Goal: Task Accomplishment & Management: Use online tool/utility

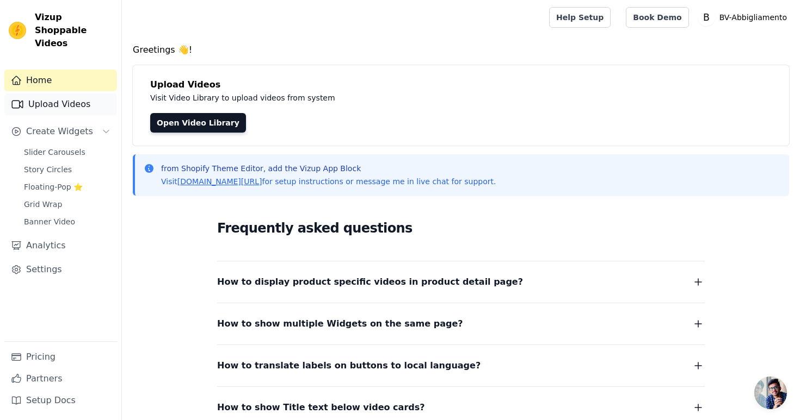
click at [81, 94] on link "Upload Videos" at bounding box center [60, 105] width 113 height 22
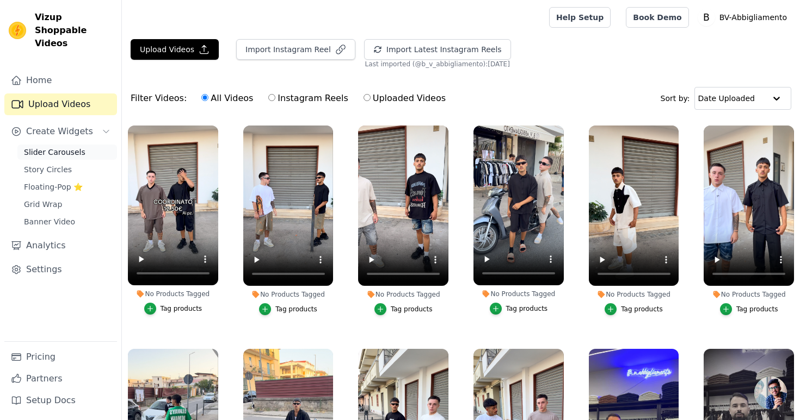
click at [77, 147] on span "Slider Carousels" at bounding box center [54, 152] width 61 height 11
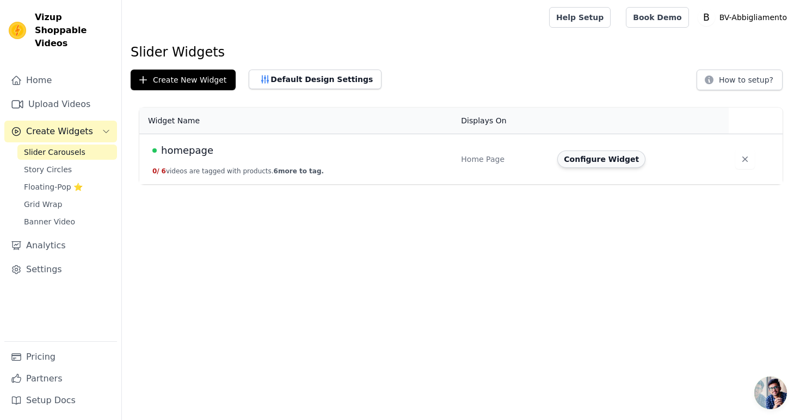
click at [610, 161] on button "Configure Widget" at bounding box center [601, 159] width 88 height 17
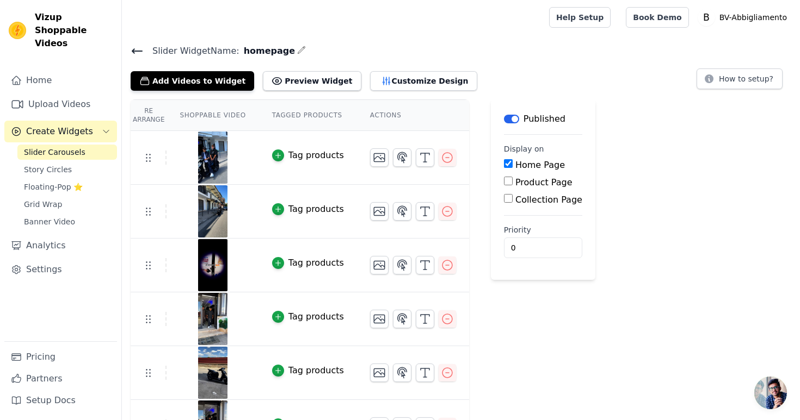
scroll to position [33, 0]
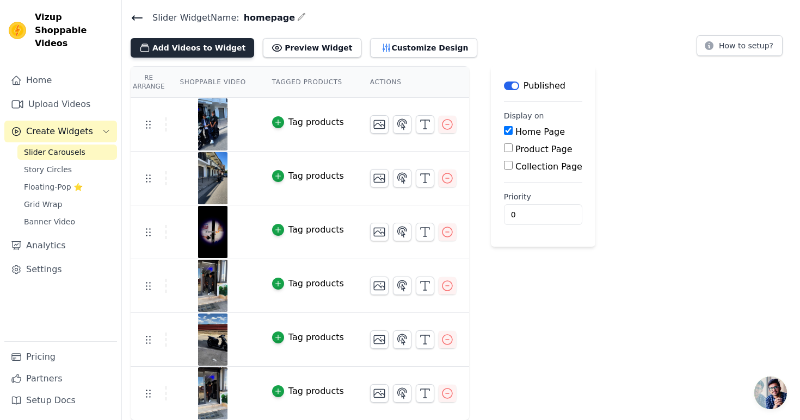
click at [207, 44] on button "Add Videos to Widget" at bounding box center [192, 48] width 123 height 20
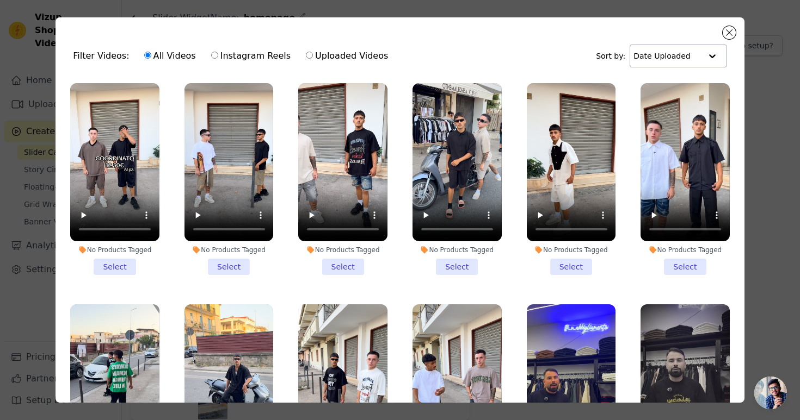
click at [676, 55] on input "text" at bounding box center [666, 56] width 67 height 22
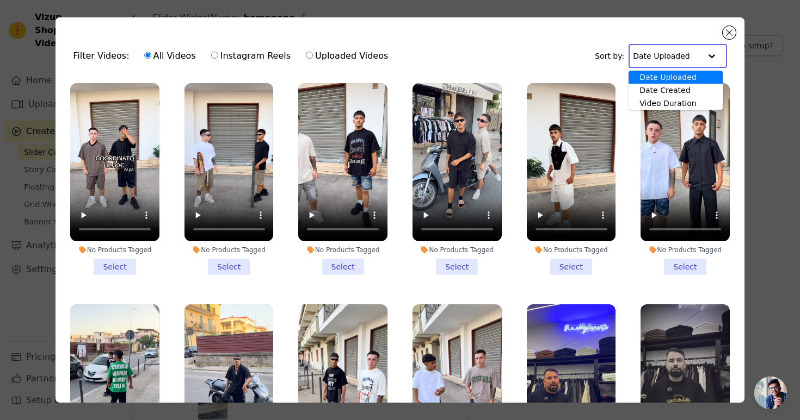
click at [609, 64] on div "Sort by: Date Uploaded Date Created Video Duration Option Date Uploaded, select…" at bounding box center [660, 56] width 132 height 24
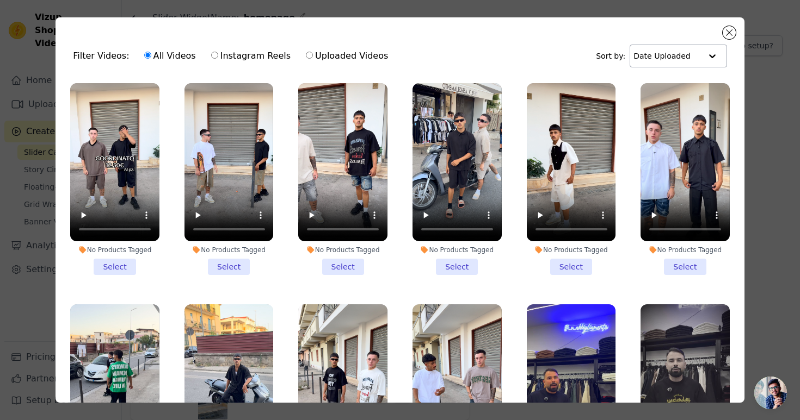
click at [660, 53] on input "text" at bounding box center [666, 56] width 67 height 22
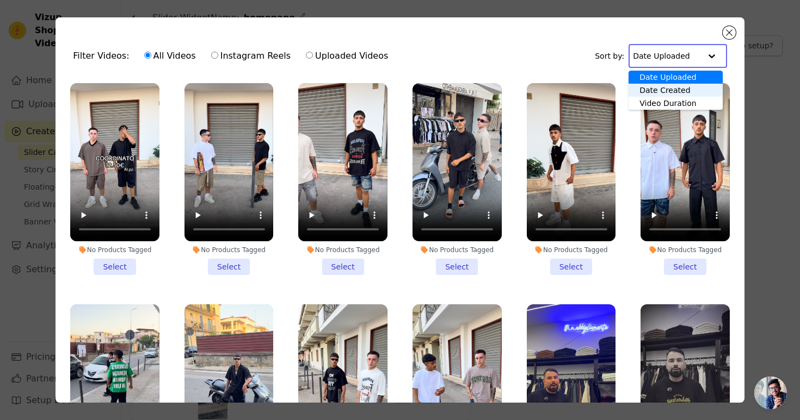
click at [664, 92] on div "Date Created" at bounding box center [675, 90] width 94 height 13
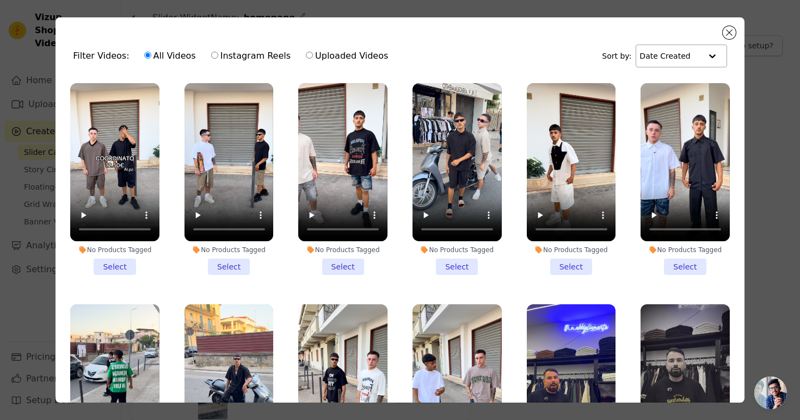
click at [211, 54] on input "Instagram Reels" at bounding box center [214, 55] width 7 height 7
radio input "true"
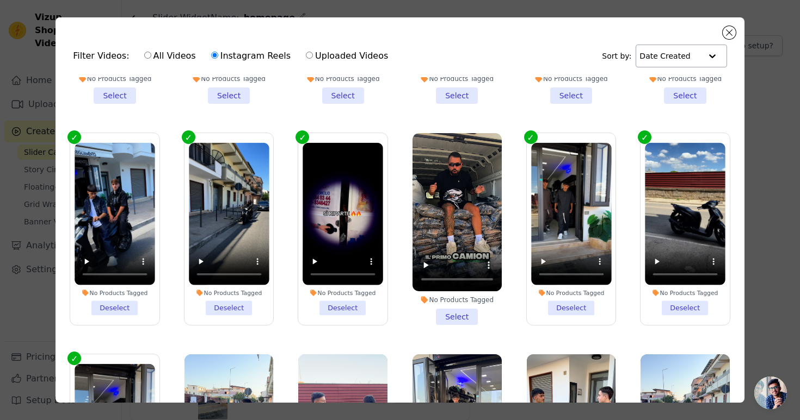
scroll to position [595, 0]
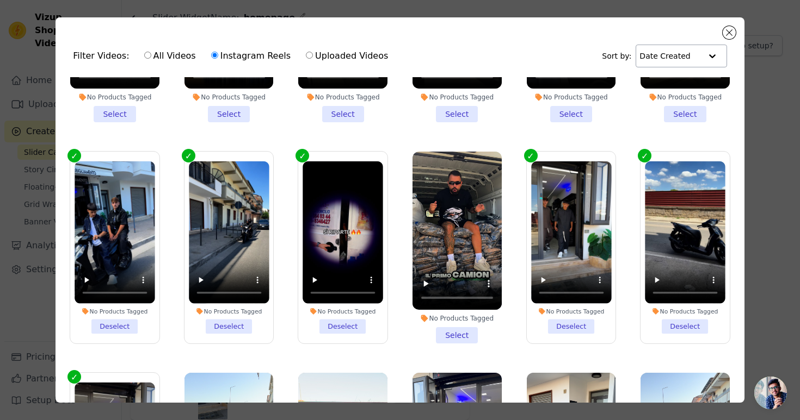
click at [721, 35] on div "Filter Videos: All Videos Instagram Reels Uploaded Videos Sort by: Date Created" at bounding box center [399, 56] width 671 height 42
click at [733, 34] on button "Close modal" at bounding box center [728, 32] width 13 height 13
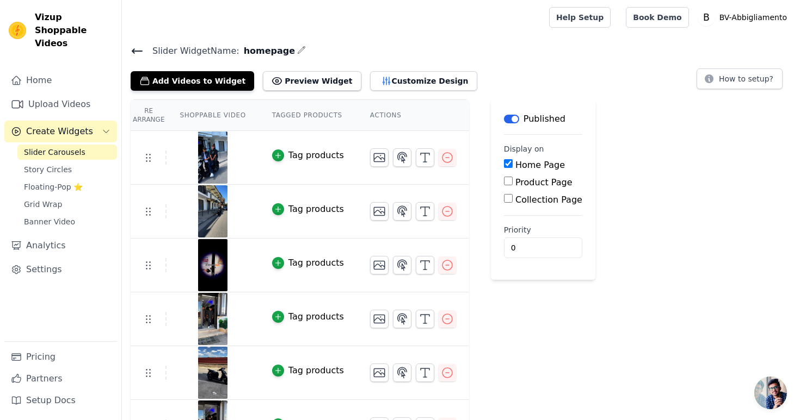
scroll to position [33, 0]
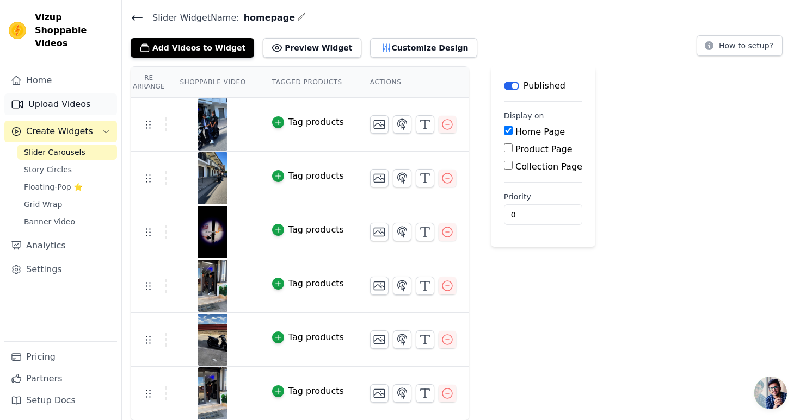
click at [66, 94] on link "Upload Videos" at bounding box center [60, 105] width 113 height 22
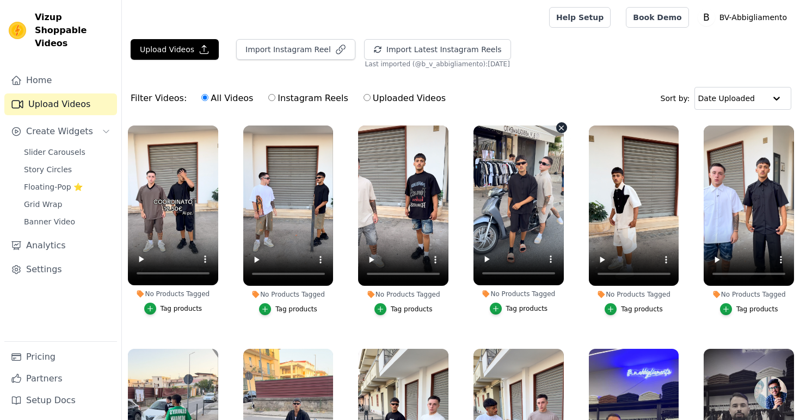
scroll to position [218, 0]
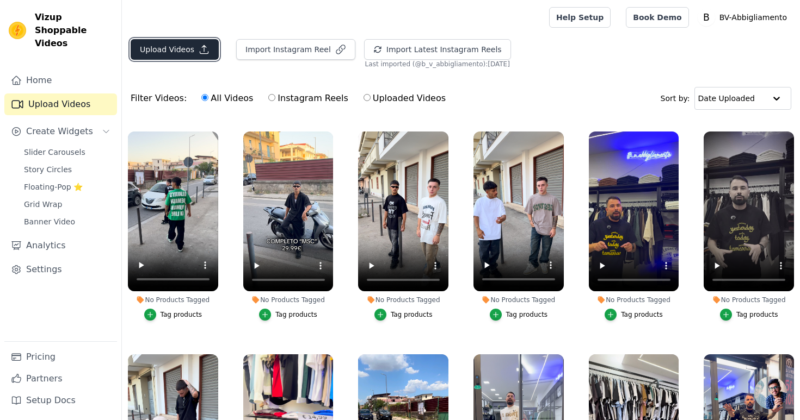
click at [182, 47] on button "Upload Videos" at bounding box center [175, 49] width 88 height 21
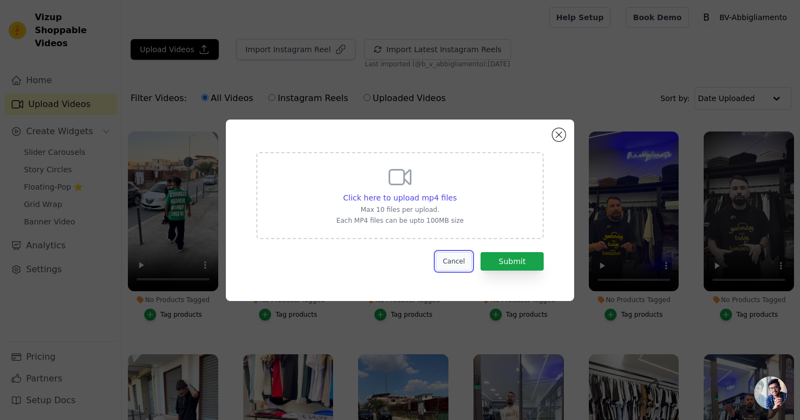
click at [459, 264] on button "Cancel" at bounding box center [454, 261] width 36 height 18
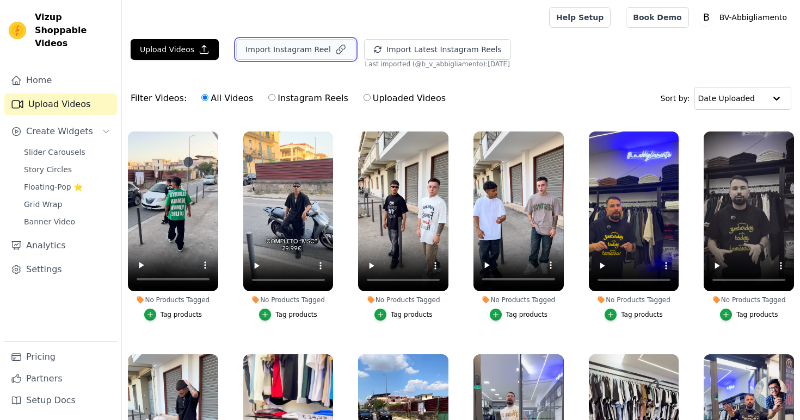
click at [323, 47] on button "Import Instagram Reel" at bounding box center [295, 49] width 119 height 21
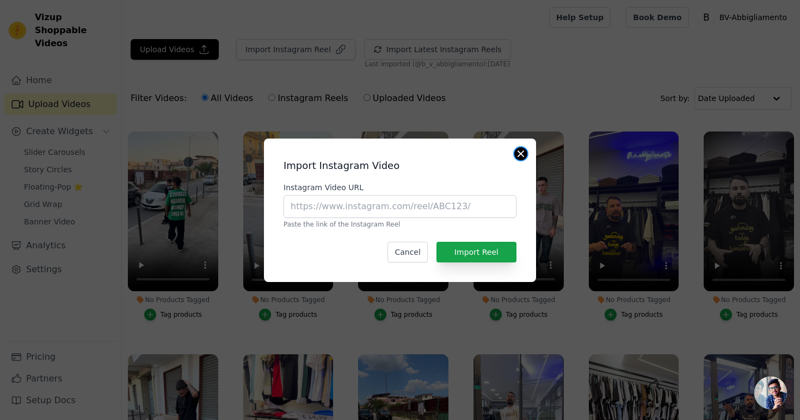
click at [520, 157] on button "Close modal" at bounding box center [520, 153] width 13 height 13
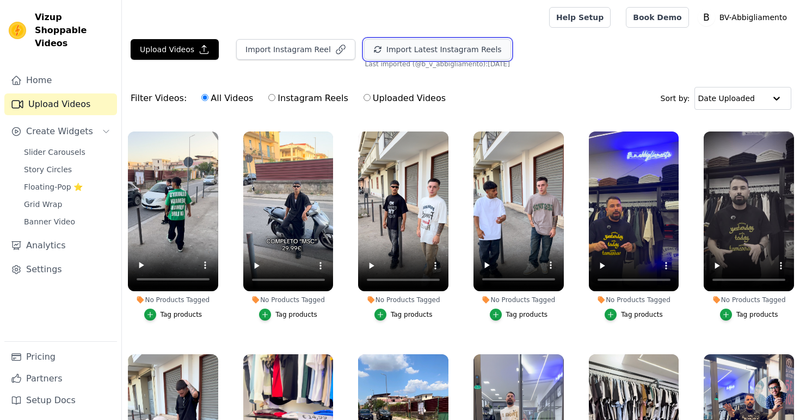
click at [462, 50] on button "Import Latest Instagram Reels" at bounding box center [437, 49] width 147 height 21
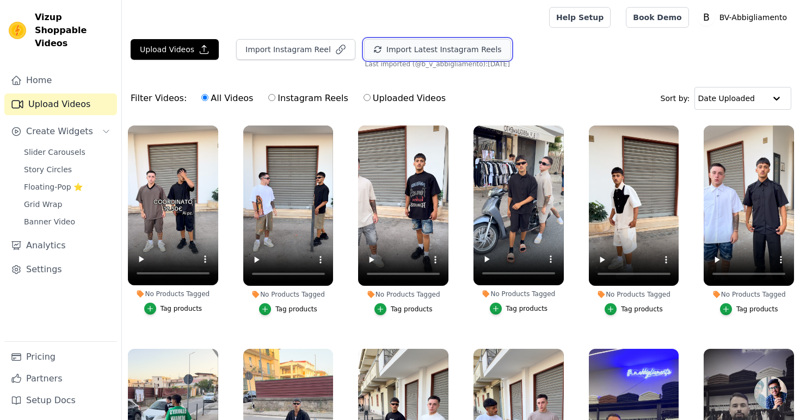
click at [426, 50] on button "Import Latest Instagram Reels" at bounding box center [437, 49] width 147 height 21
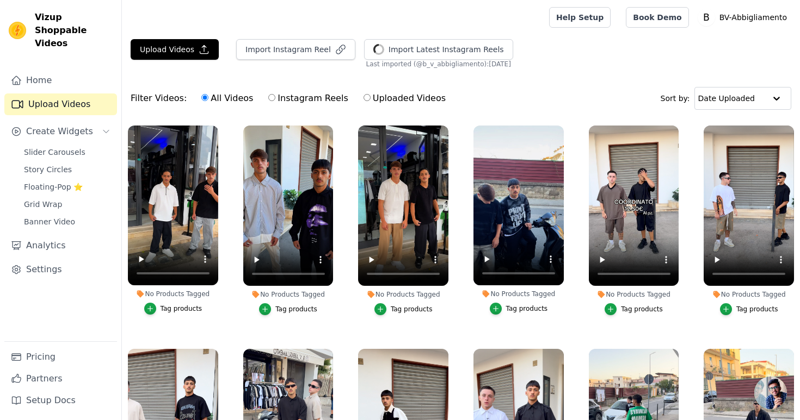
click at [465, 295] on ul "No Products Tagged Tag products No Products Tagged Tag products No Products Tag…" at bounding box center [461, 313] width 678 height 386
click at [746, 16] on p "BV-Abbigliamento" at bounding box center [753, 18] width 76 height 20
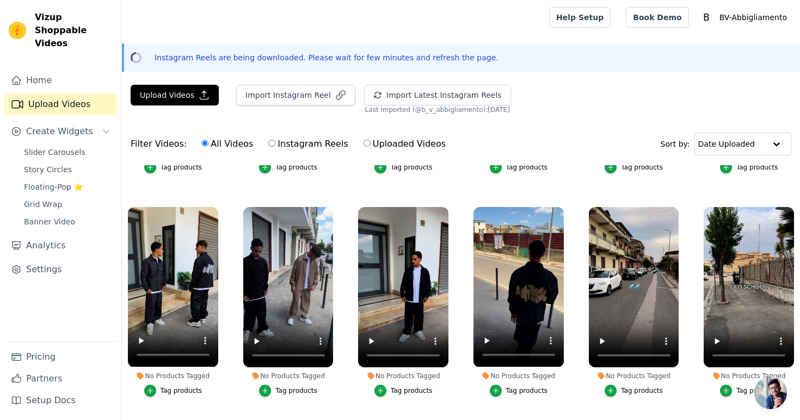
scroll to position [424, 0]
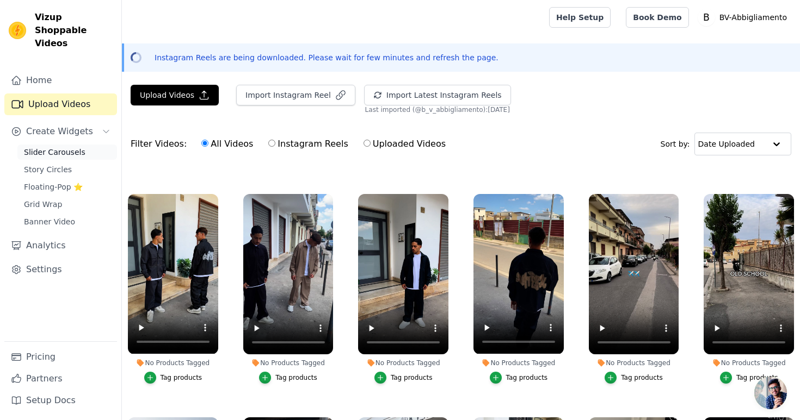
click at [64, 147] on span "Slider Carousels" at bounding box center [54, 152] width 61 height 11
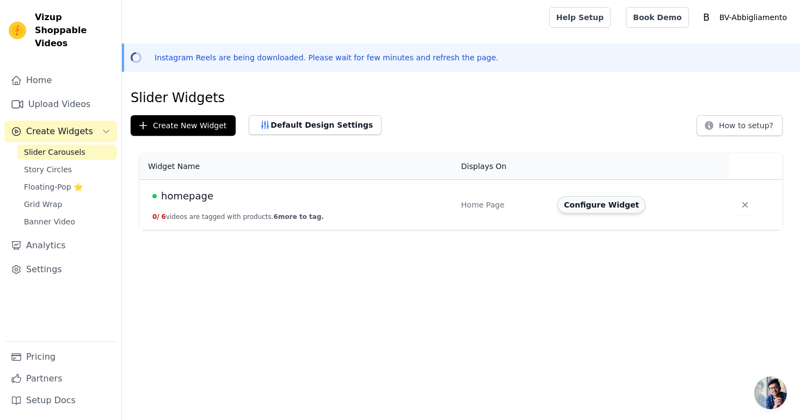
click at [580, 201] on button "Configure Widget" at bounding box center [601, 204] width 88 height 17
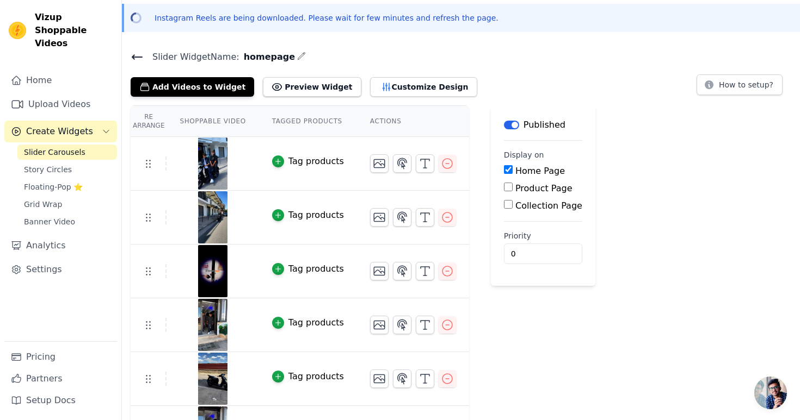
scroll to position [79, 0]
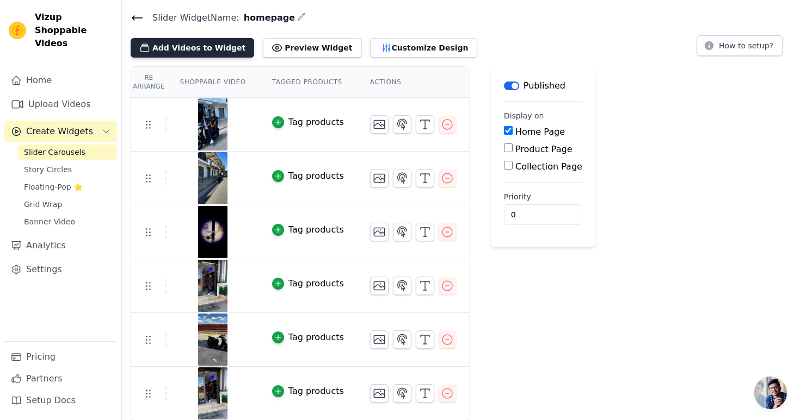
click at [226, 49] on button "Add Videos to Widget" at bounding box center [192, 48] width 123 height 20
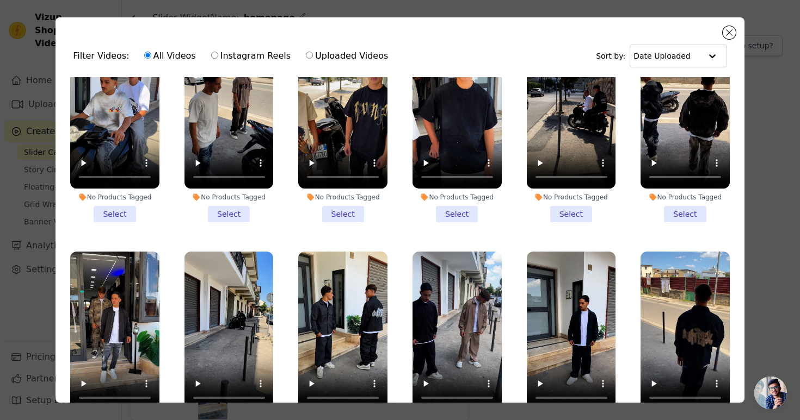
scroll to position [494, 0]
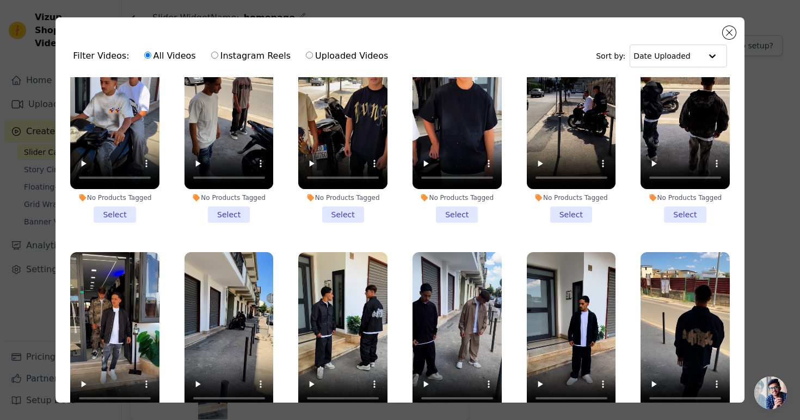
click at [687, 211] on li "No Products Tagged Select" at bounding box center [684, 128] width 89 height 192
click at [0, 0] on input "No Products Tagged Select" at bounding box center [0, 0] width 0 height 0
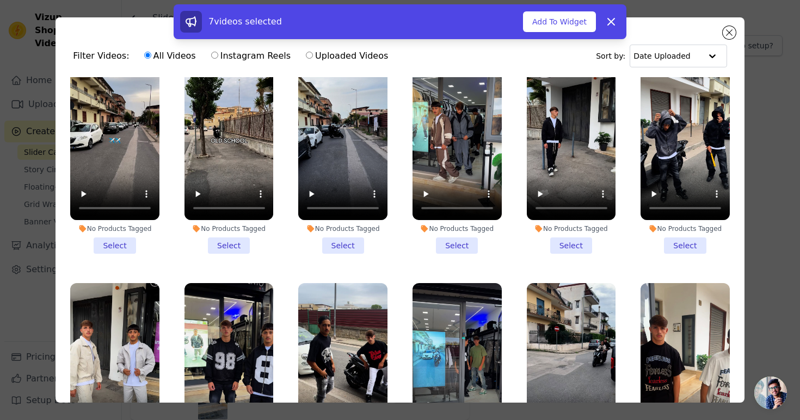
scroll to position [908, 0]
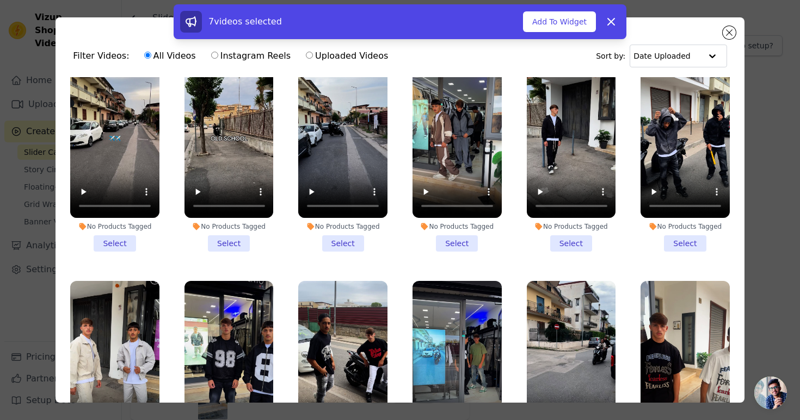
click at [681, 245] on li "No Products Tagged Select" at bounding box center [684, 156] width 89 height 192
click at [0, 0] on input "No Products Tagged Select" at bounding box center [0, 0] width 0 height 0
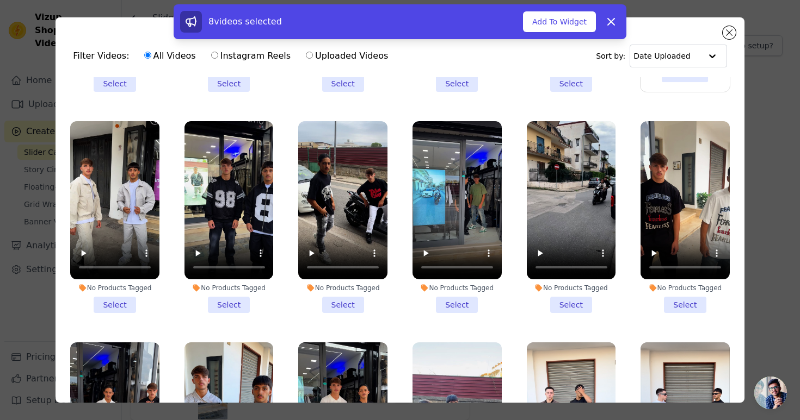
scroll to position [1114, 0]
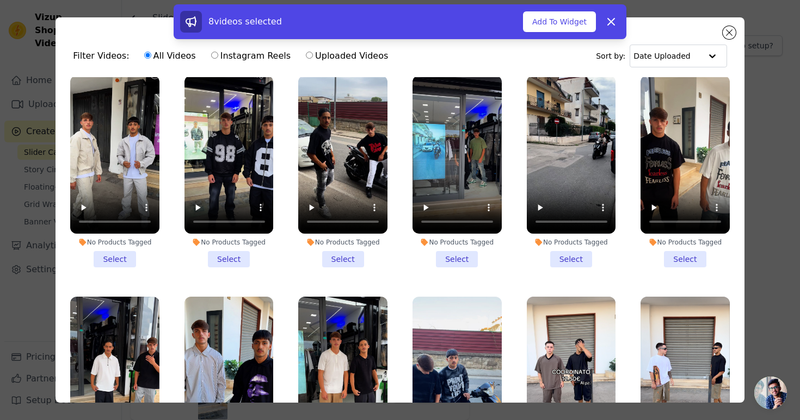
click at [116, 258] on li "No Products Tagged Select" at bounding box center [114, 172] width 89 height 192
click at [0, 0] on input "No Products Tagged Select" at bounding box center [0, 0] width 0 height 0
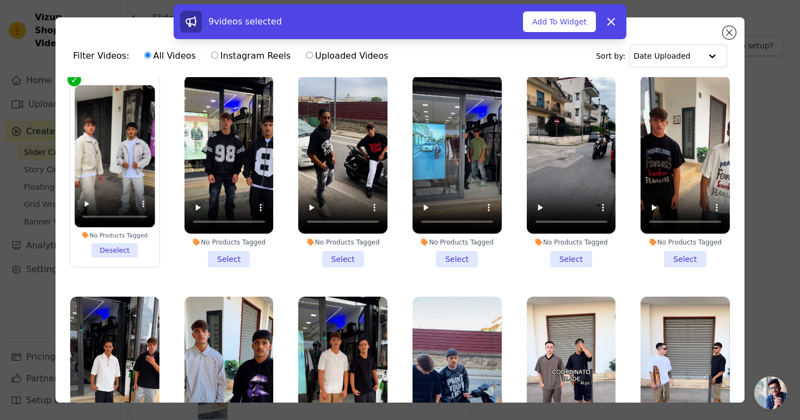
click at [340, 264] on li "No Products Tagged Select" at bounding box center [342, 172] width 89 height 192
click at [0, 0] on input "No Products Tagged Select" at bounding box center [0, 0] width 0 height 0
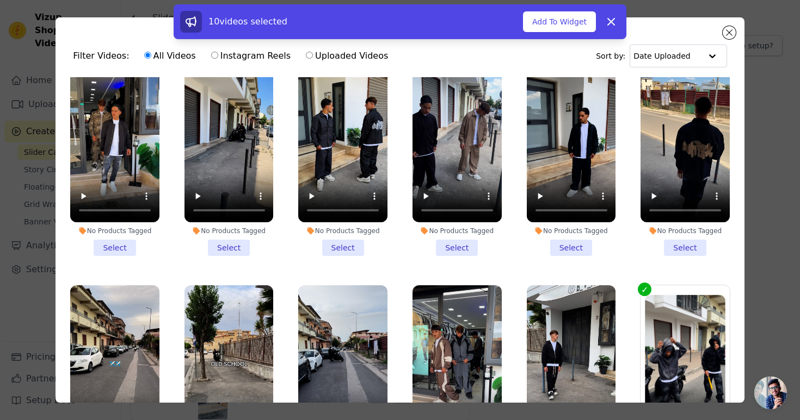
scroll to position [660, 0]
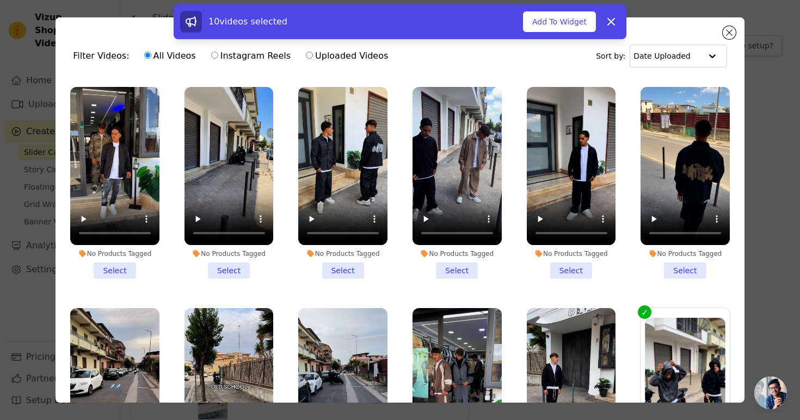
click at [347, 272] on li "No Products Tagged Select" at bounding box center [342, 183] width 89 height 192
click at [0, 0] on input "No Products Tagged Select" at bounding box center [0, 0] width 0 height 0
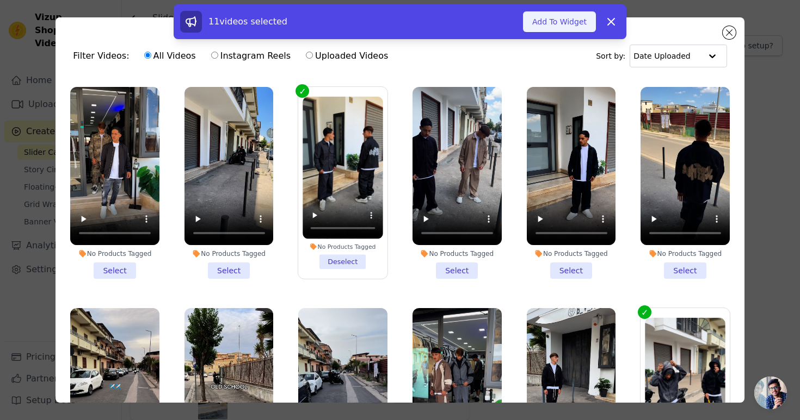
click at [560, 24] on button "Add To Widget" at bounding box center [559, 21] width 73 height 21
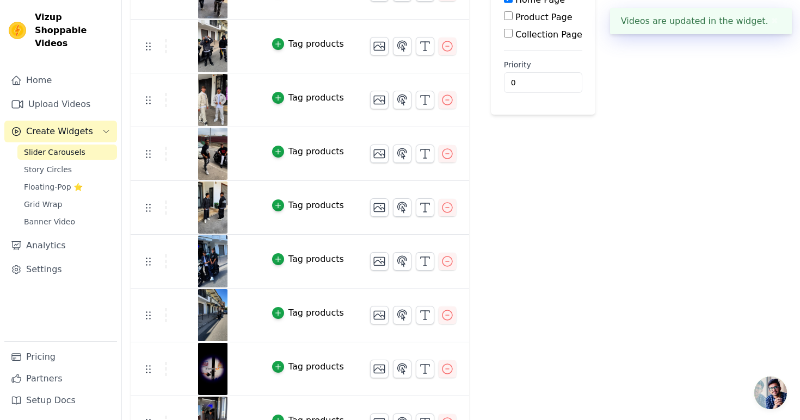
scroll to position [348, 0]
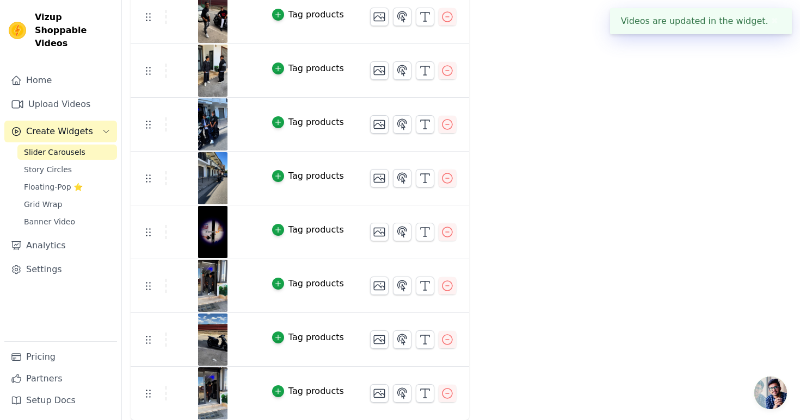
click at [208, 385] on img at bounding box center [212, 394] width 30 height 52
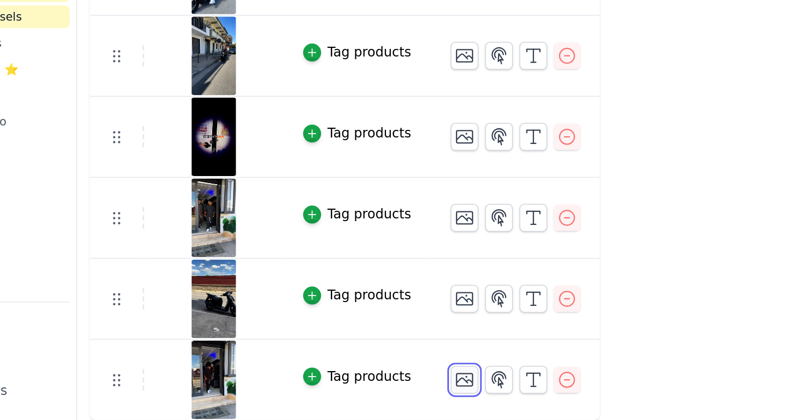
click at [380, 389] on icon "button" at bounding box center [379, 393] width 13 height 13
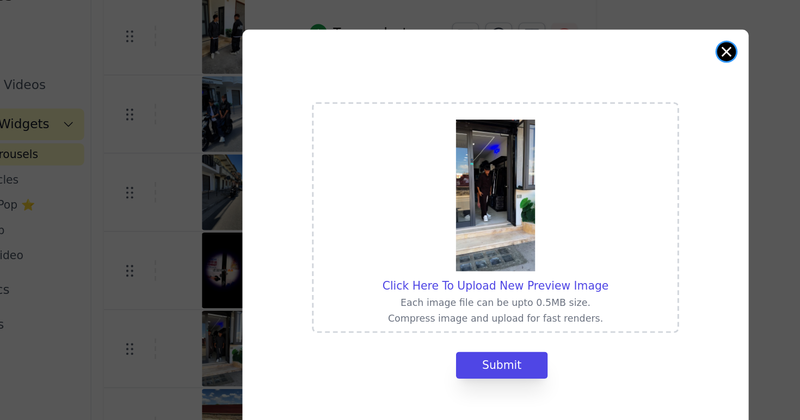
click at [560, 77] on button "Close modal" at bounding box center [558, 81] width 13 height 13
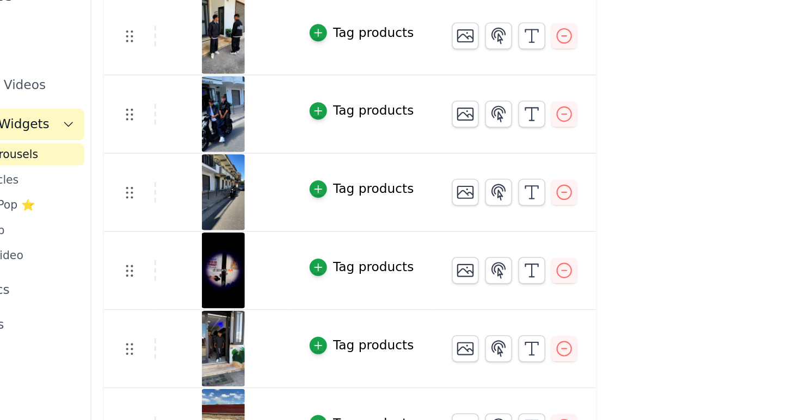
scroll to position [348, 0]
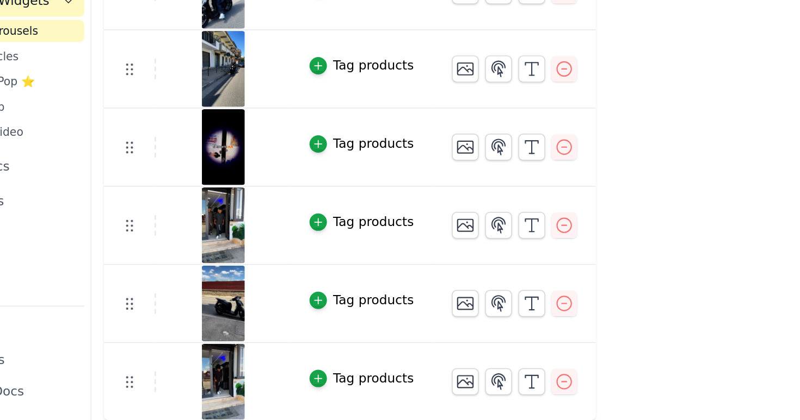
click at [293, 391] on div "Tag products" at bounding box center [315, 391] width 55 height 13
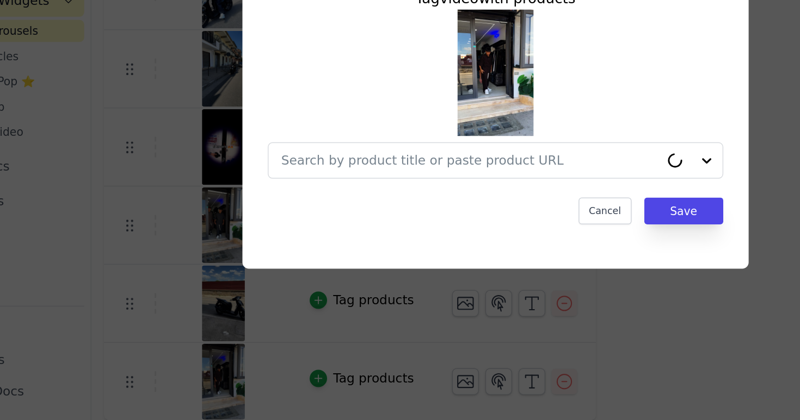
scroll to position [0, 0]
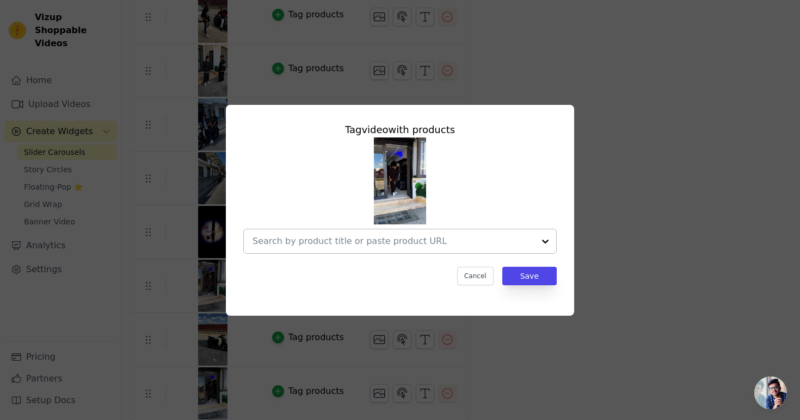
click at [386, 241] on input "text" at bounding box center [393, 241] width 282 height 13
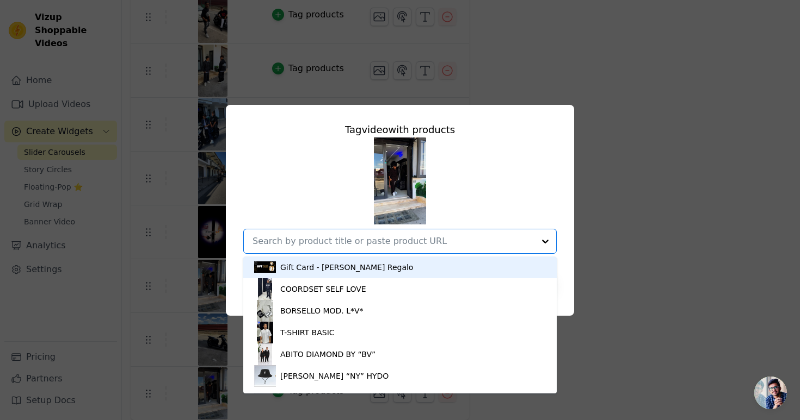
click at [536, 47] on div "Tag video with products Gift Card - [PERSON_NAME] Regalo COORDSET SELF LOVE BOR…" at bounding box center [400, 210] width 800 height 420
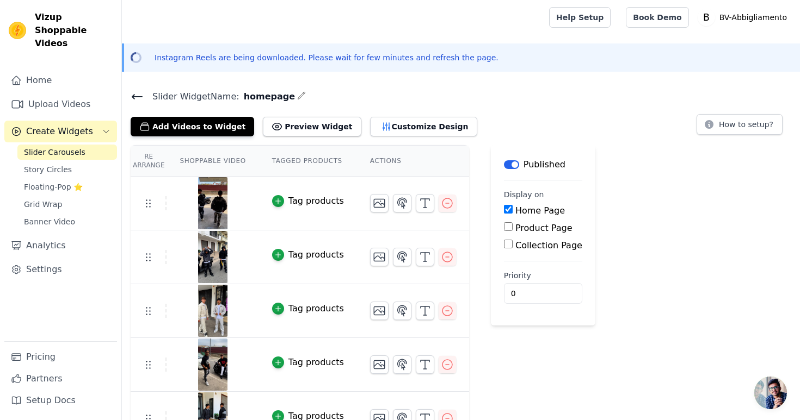
click at [140, 94] on icon at bounding box center [137, 96] width 13 height 13
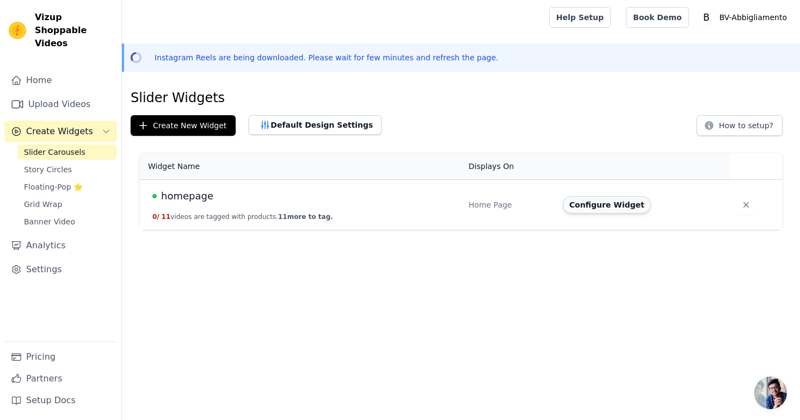
click at [619, 207] on button "Configure Widget" at bounding box center [606, 204] width 88 height 17
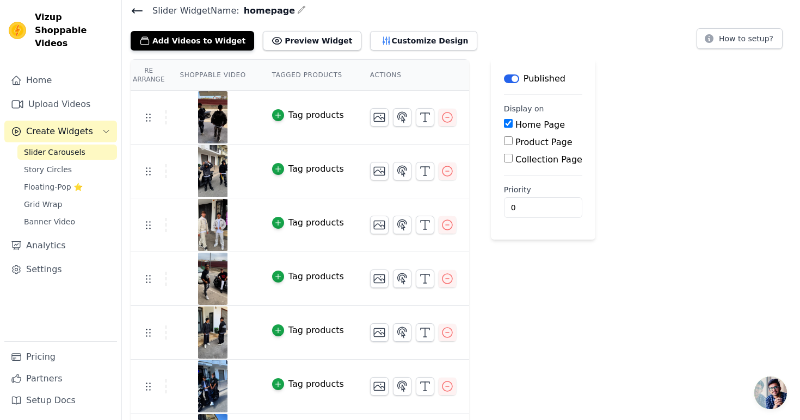
scroll to position [104, 0]
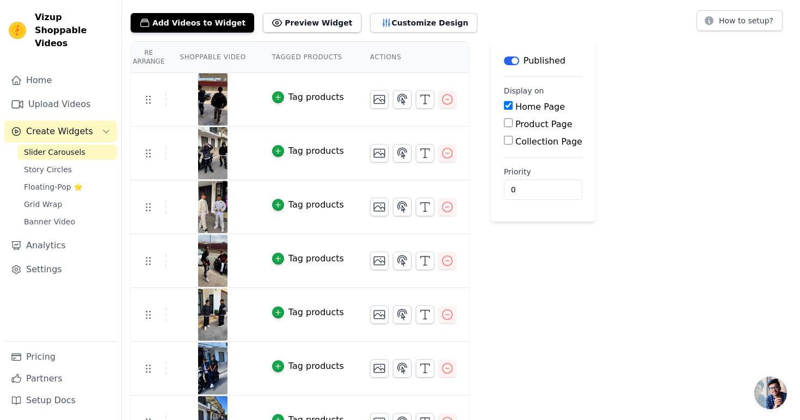
click at [297, 204] on div "Tag products" at bounding box center [315, 205] width 55 height 13
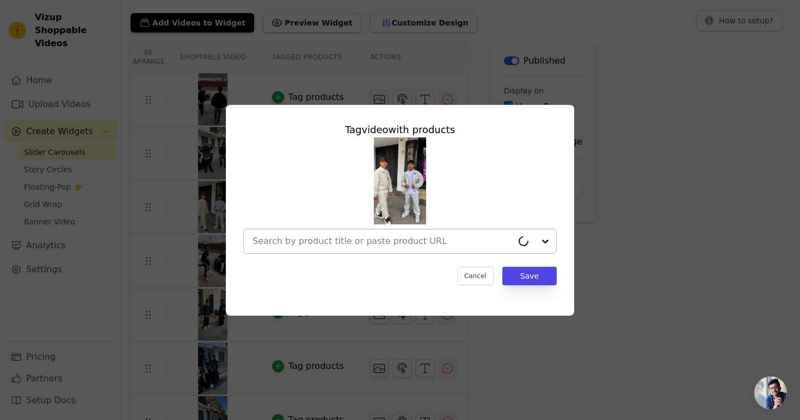
click at [327, 248] on div at bounding box center [382, 242] width 260 height 24
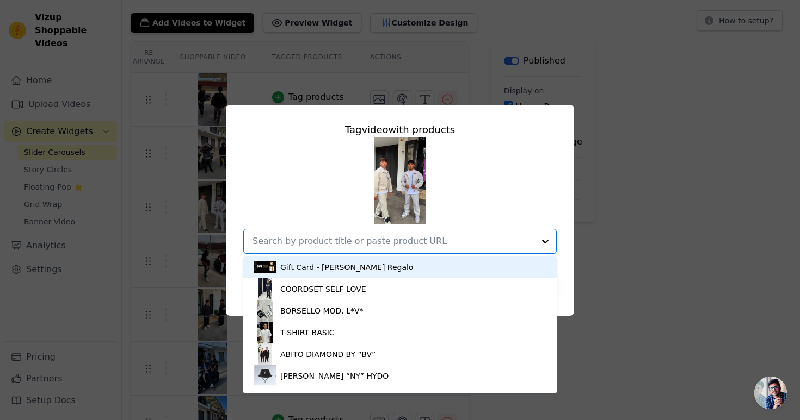
paste input "TRACKSUIT DVD “PACHA”"
type input "TRACKSUIT DVD “PACHA”"
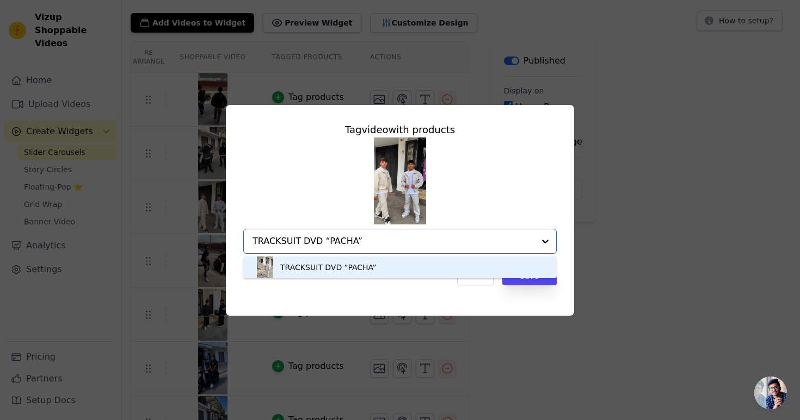
click at [328, 271] on div "TRACKSUIT DVD “PACHA”" at bounding box center [328, 267] width 96 height 11
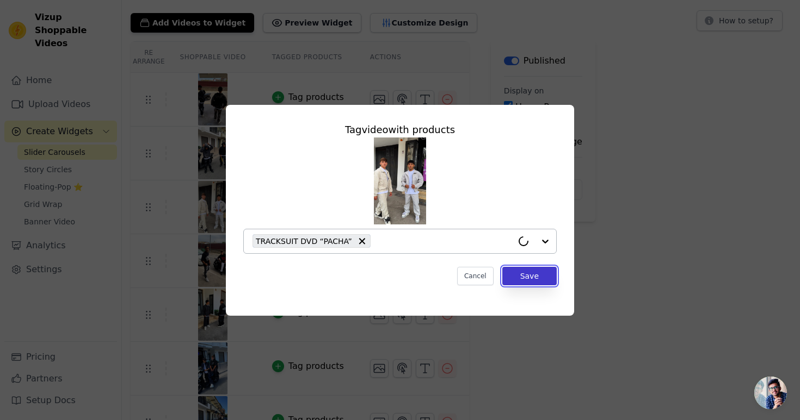
click at [550, 276] on button "Save" at bounding box center [529, 276] width 54 height 18
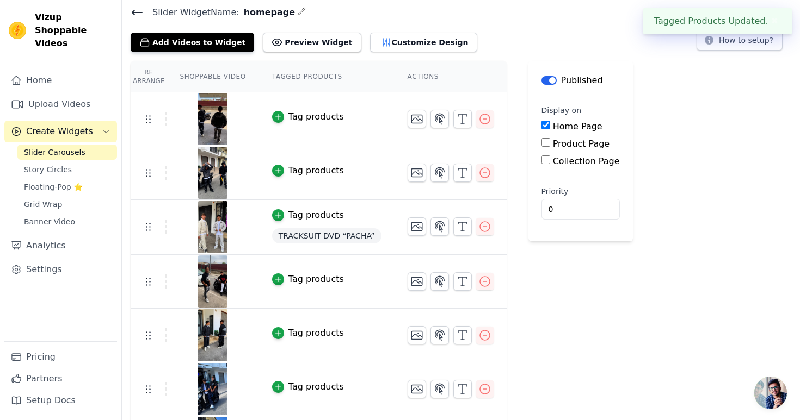
scroll to position [95, 0]
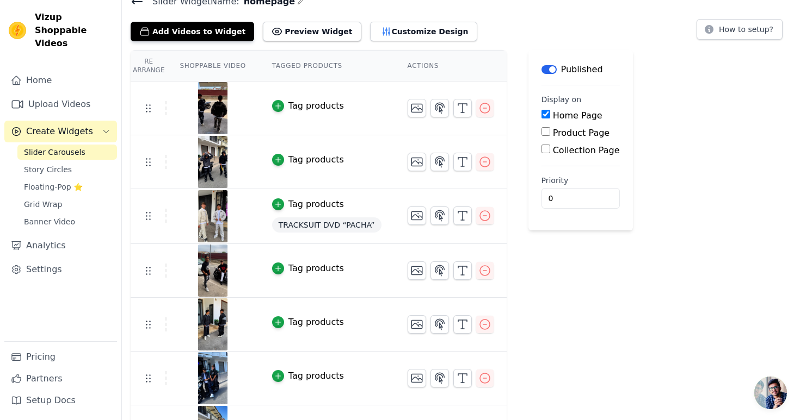
click at [216, 165] on img at bounding box center [212, 162] width 30 height 52
click at [284, 164] on button "Tag products" at bounding box center [308, 159] width 72 height 13
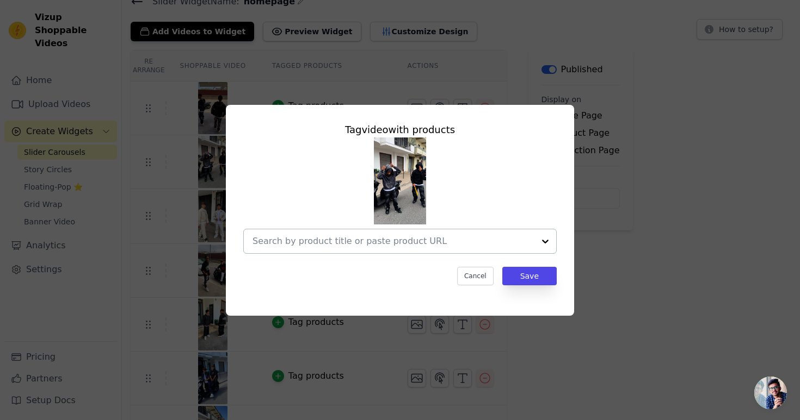
click at [422, 240] on input "text" at bounding box center [393, 241] width 282 height 13
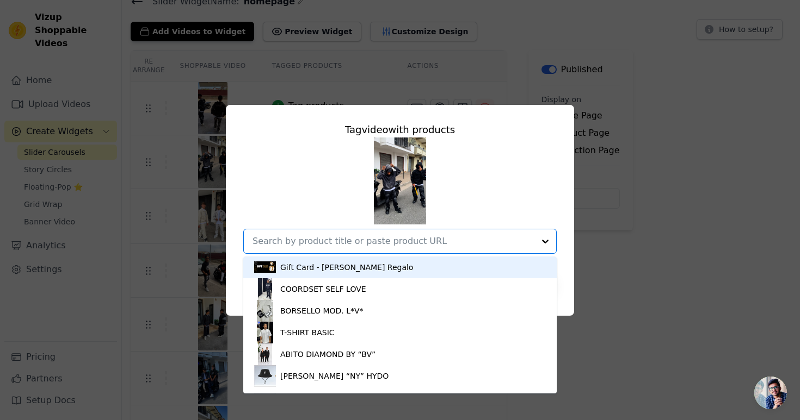
paste input "HOODIE BALACLAVA WASH"
type input "HOODIE BALACLAVA WASH"
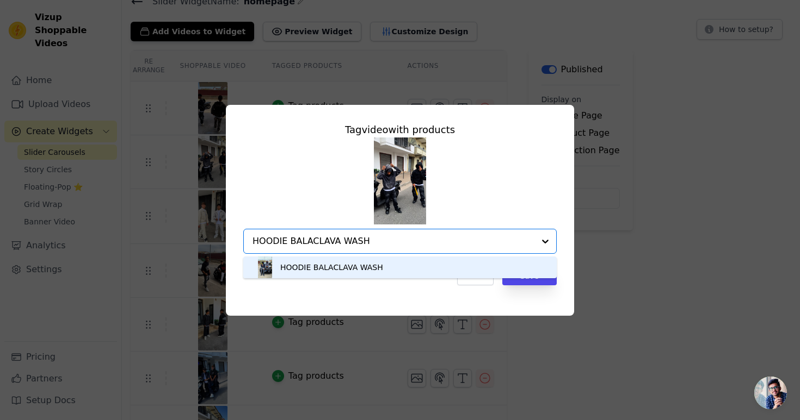
click at [382, 269] on div "HOODIE BALACLAVA WASH" at bounding box center [400, 268] width 292 height 22
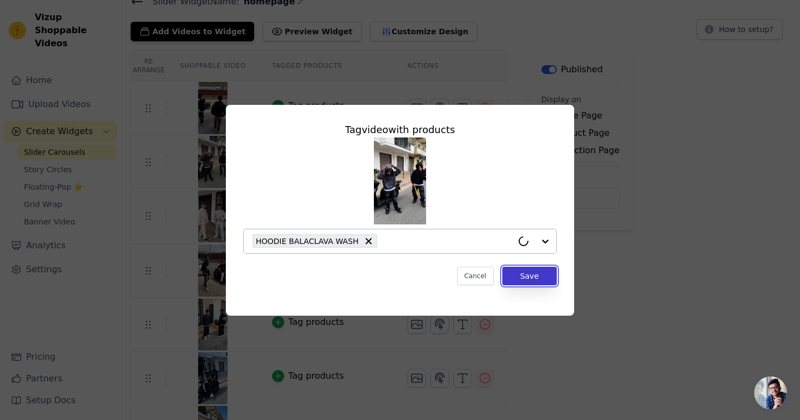
click at [529, 269] on button "Save" at bounding box center [529, 276] width 54 height 18
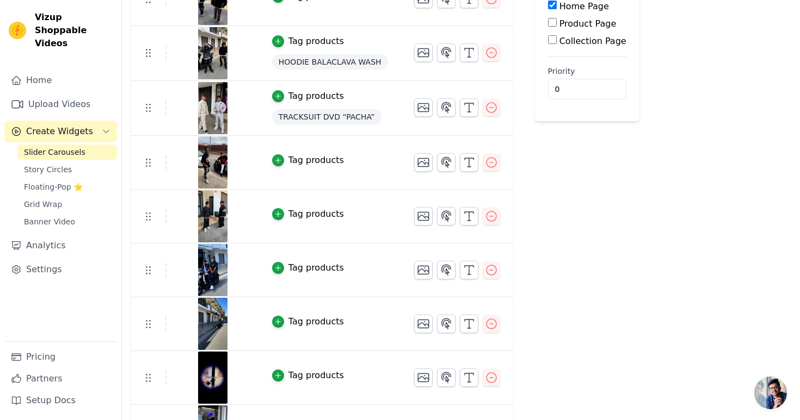
scroll to position [197, 0]
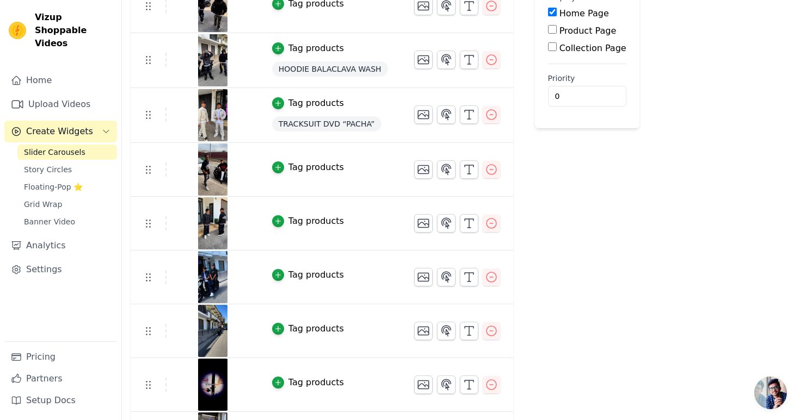
click at [308, 171] on div "Tag products" at bounding box center [315, 167] width 55 height 13
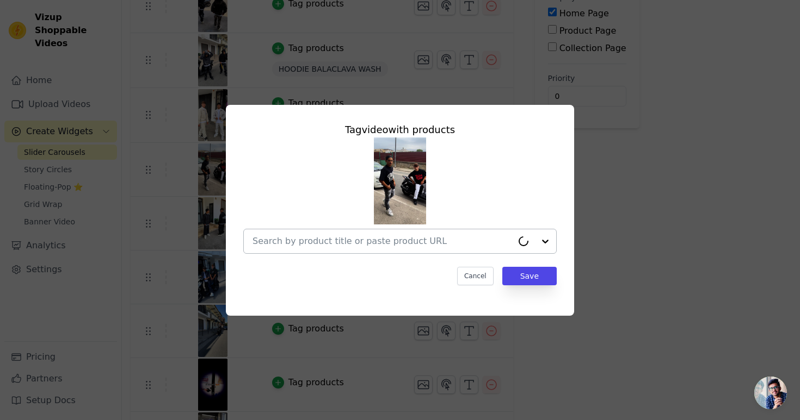
click at [362, 251] on div at bounding box center [382, 242] width 260 height 24
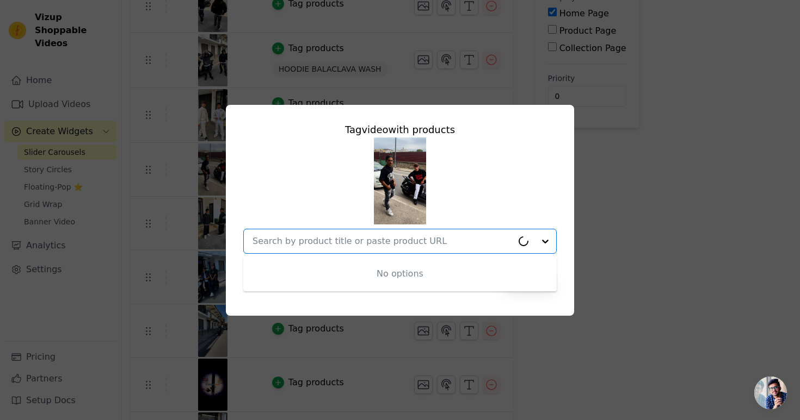
click at [362, 246] on input "text" at bounding box center [382, 241] width 260 height 13
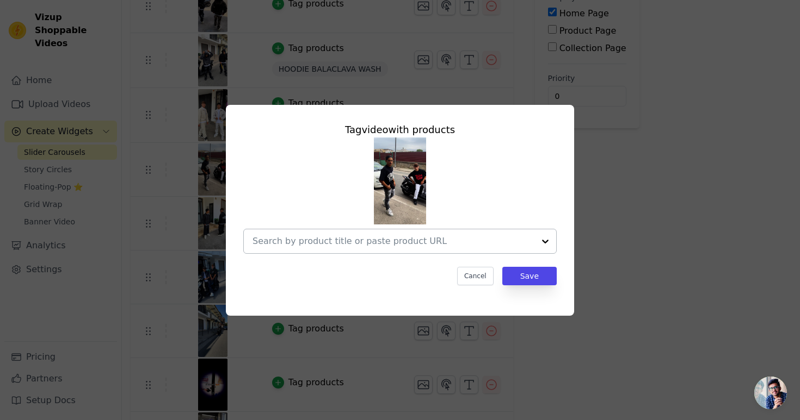
paste input "T-SHIRT [PERSON_NAME] “PARIS”"
type input "T-SHIRT [PERSON_NAME] “PARIS”"
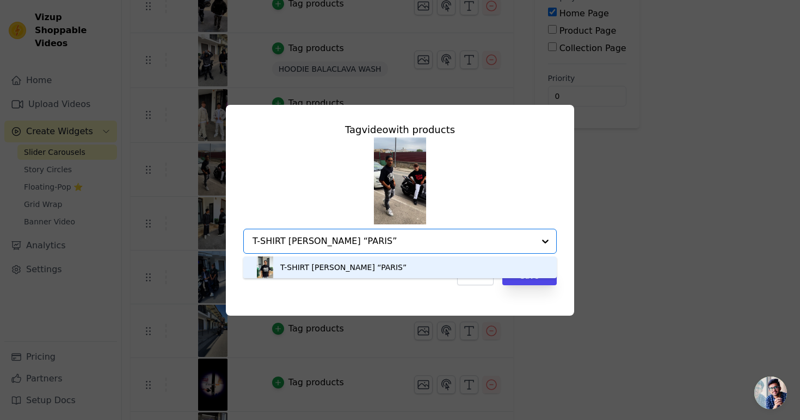
click at [464, 265] on div "T-SHIRT [PERSON_NAME] “PARIS”" at bounding box center [400, 268] width 292 height 22
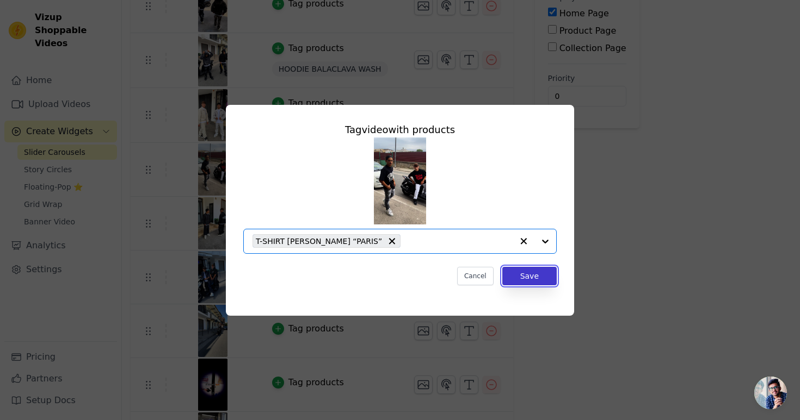
click at [531, 275] on button "Save" at bounding box center [529, 276] width 54 height 18
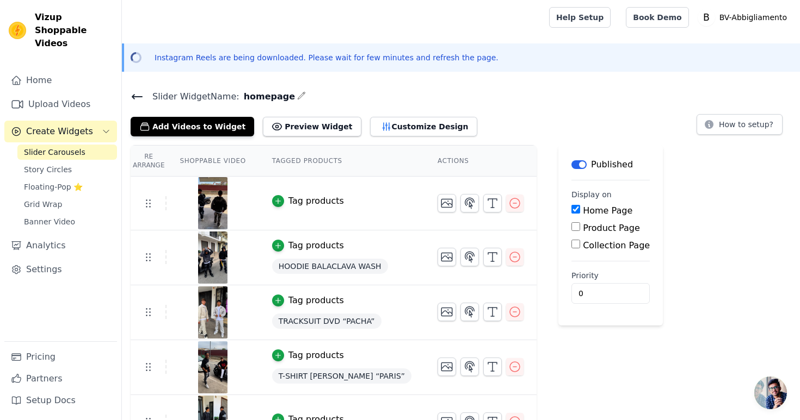
click at [208, 199] on img at bounding box center [212, 203] width 30 height 52
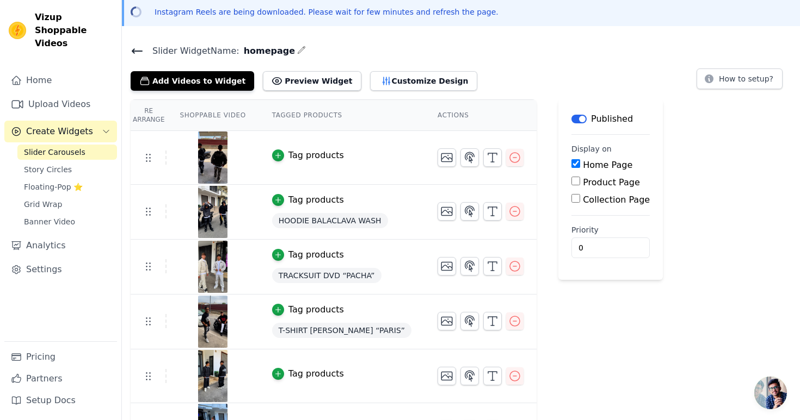
scroll to position [46, 0]
click at [296, 157] on div "Tag products" at bounding box center [315, 154] width 55 height 13
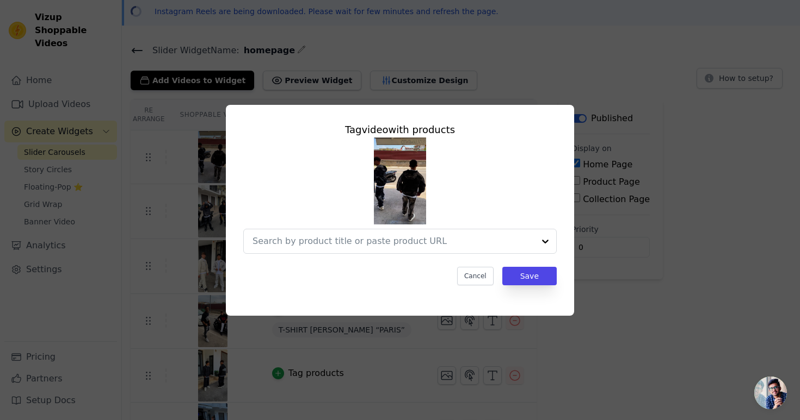
scroll to position [0, 0]
click at [371, 251] on div at bounding box center [382, 242] width 260 height 24
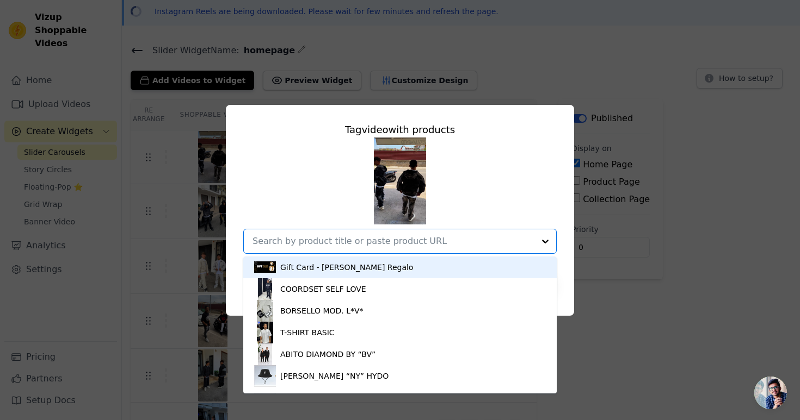
paste input "COORDSET PASSION “BONNY”"
type input "COORDSET PASSION “BONNY”"
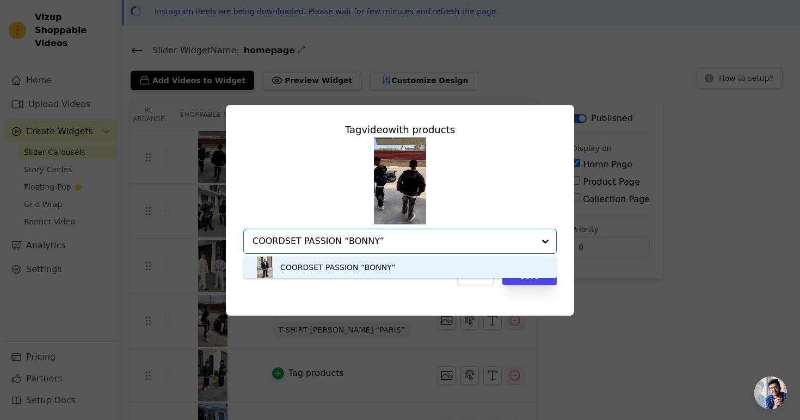
click at [357, 269] on div "COORDSET PASSION “BONNY”" at bounding box center [337, 267] width 115 height 11
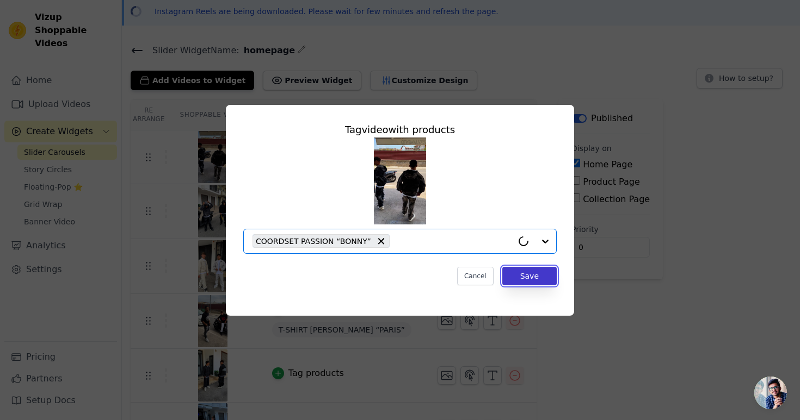
click at [529, 271] on button "Save" at bounding box center [529, 276] width 54 height 18
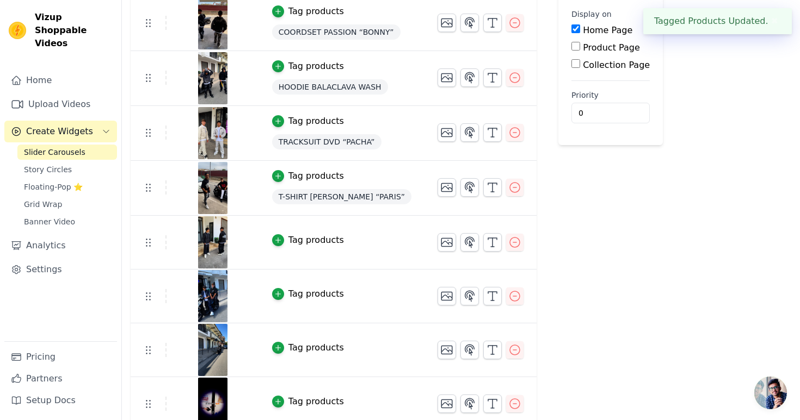
scroll to position [295, 0]
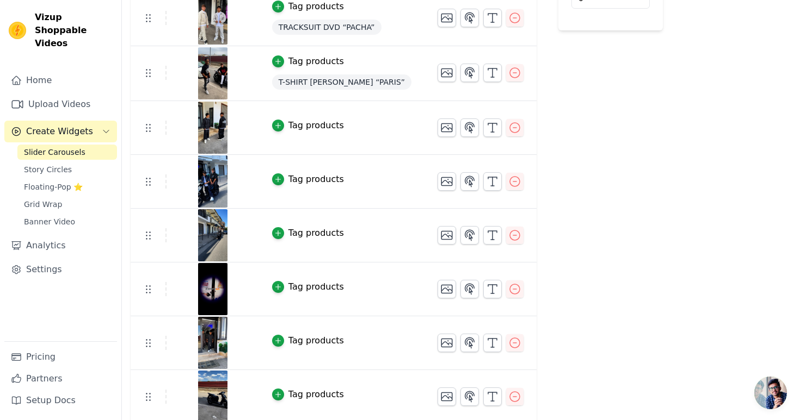
click at [323, 131] on div "Tag products" at bounding box center [315, 125] width 55 height 13
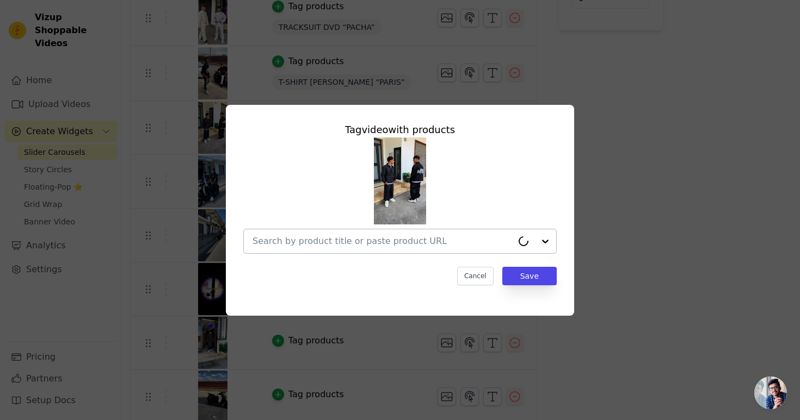
click at [400, 241] on input "text" at bounding box center [382, 241] width 260 height 13
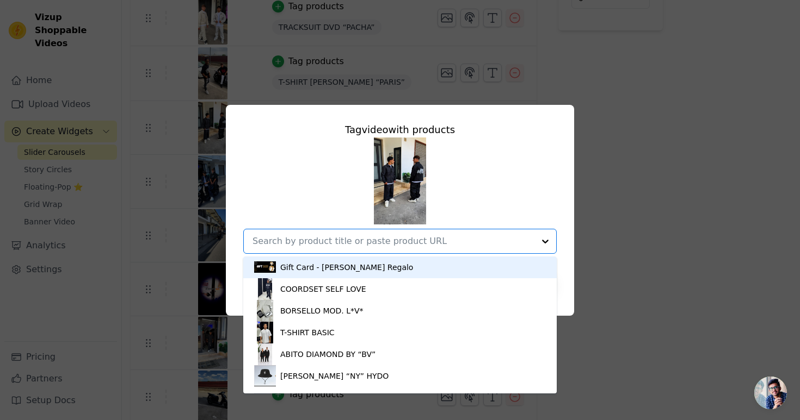
paste input "COORDSET BUNKER “GRATEFUL”"
type input "COORDSET BUNKER “GRATEFUL”"
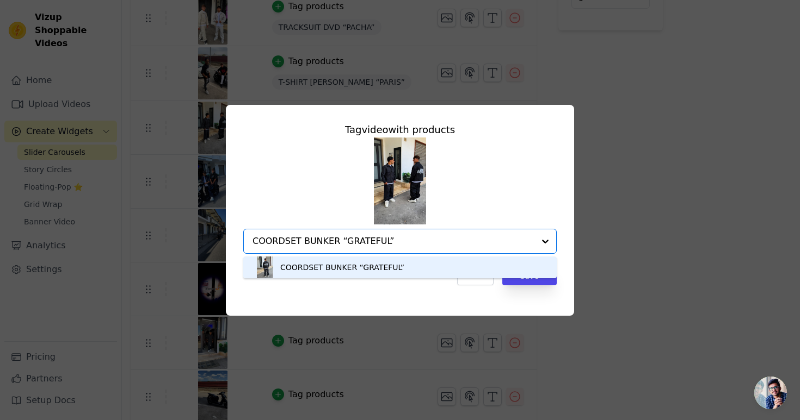
click at [375, 270] on div "COORDSET BUNKER “GRATEFUL”" at bounding box center [342, 267] width 124 height 11
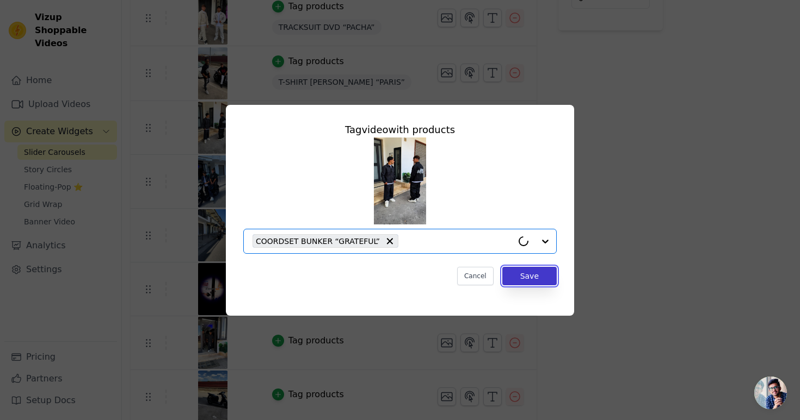
click at [535, 280] on button "Save" at bounding box center [529, 276] width 54 height 18
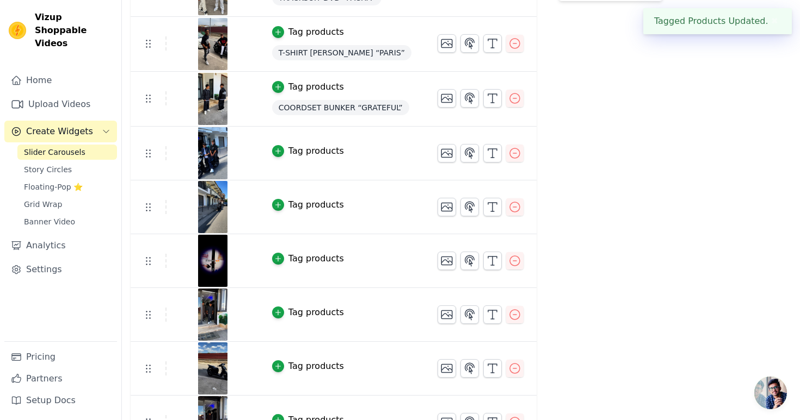
scroll to position [339, 0]
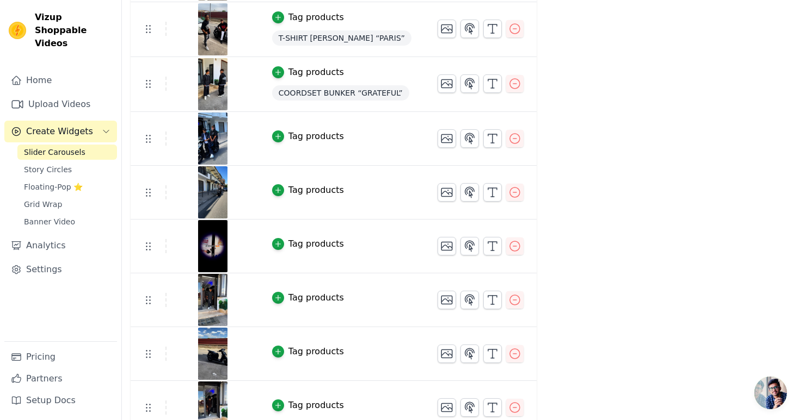
click at [318, 138] on div "Tag products" at bounding box center [315, 136] width 55 height 13
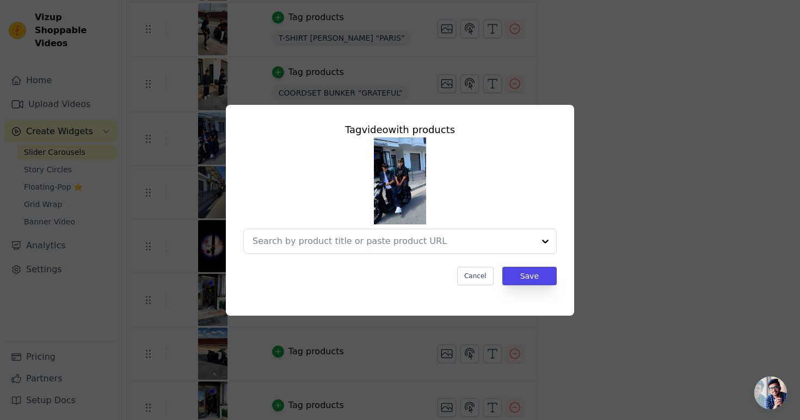
scroll to position [0, 0]
click at [399, 233] on div at bounding box center [382, 242] width 260 height 24
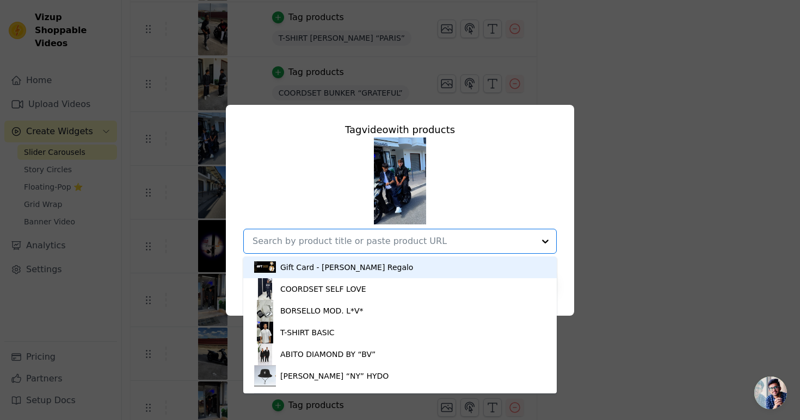
paste input "COORDSET “DNTA” CUCITURE"
type input "COORDSET “DNTA” CUCITURE"
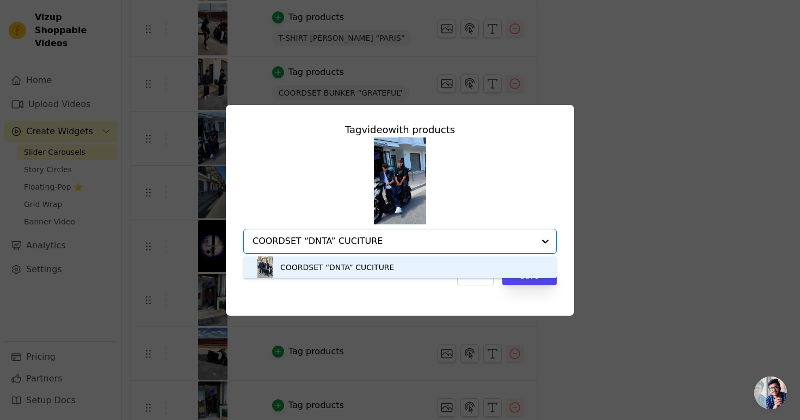
click at [379, 268] on div "COORDSET “DNTA” CUCITURE" at bounding box center [337, 267] width 114 height 11
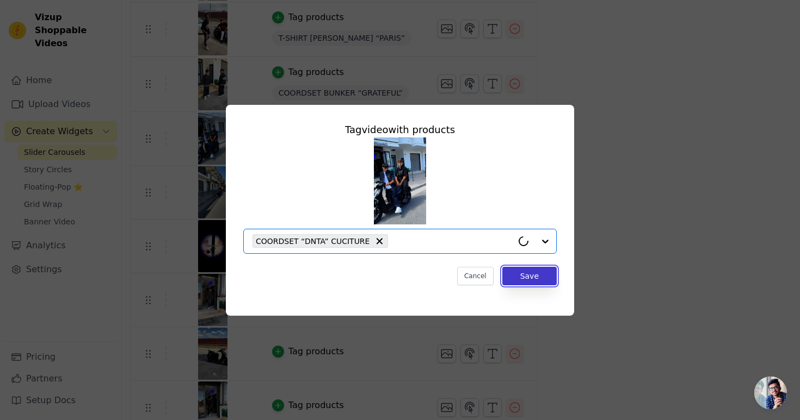
click at [542, 275] on button "Save" at bounding box center [529, 276] width 54 height 18
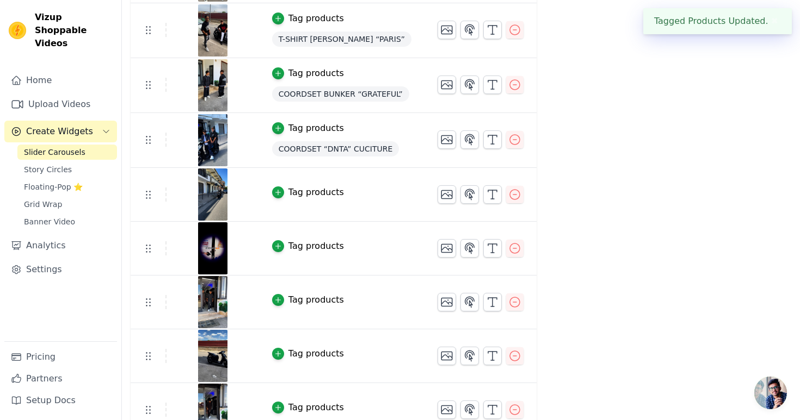
scroll to position [355, 0]
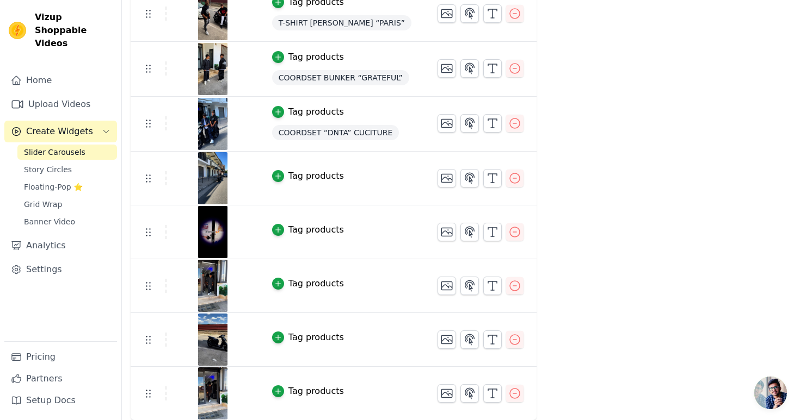
click at [321, 174] on div "Tag products" at bounding box center [315, 176] width 55 height 13
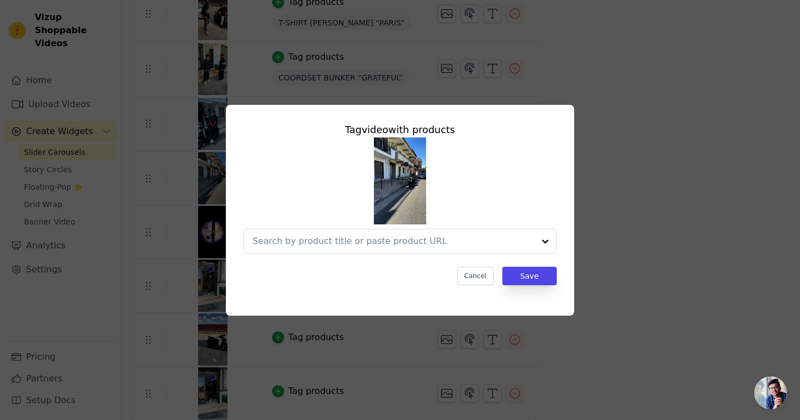
scroll to position [0, 0]
click at [401, 244] on input "text" at bounding box center [382, 241] width 260 height 13
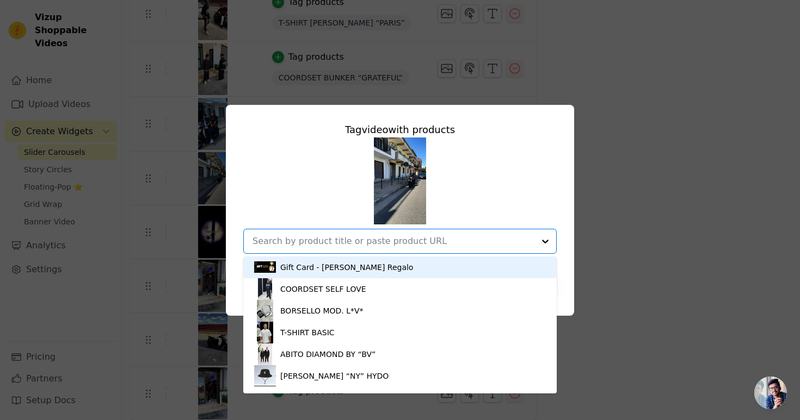
paste input "COORDSET ECOPELLE BALACLAVA"
type input "COORDSET ECOPELLE BALACLAVA"
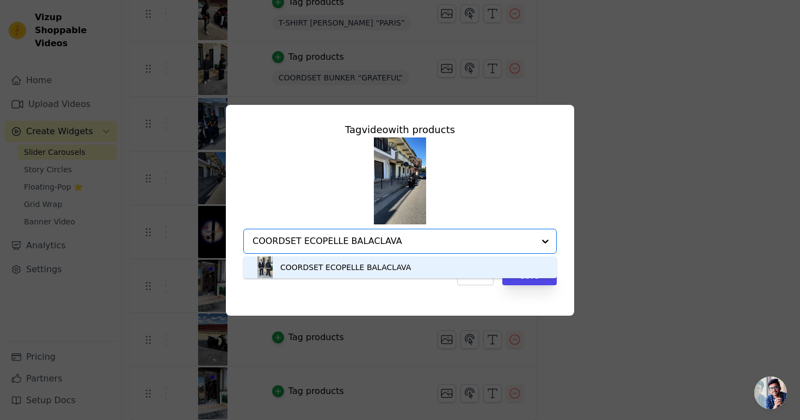
click at [398, 268] on div "COORDSET ECOPELLE BALACLAVA" at bounding box center [345, 267] width 131 height 11
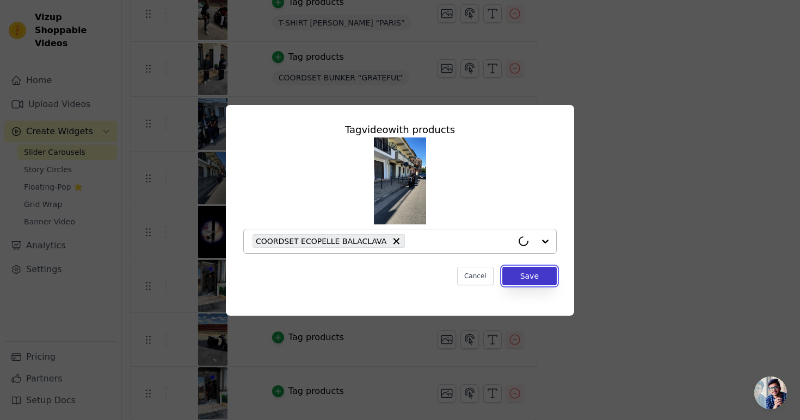
click at [549, 278] on button "Save" at bounding box center [529, 276] width 54 height 18
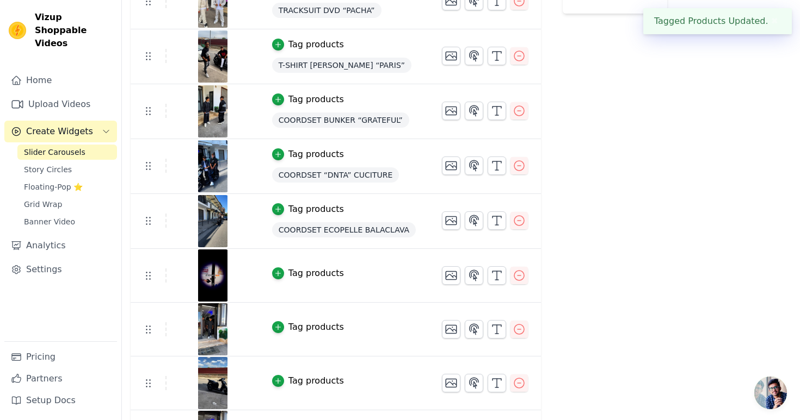
scroll to position [356, 0]
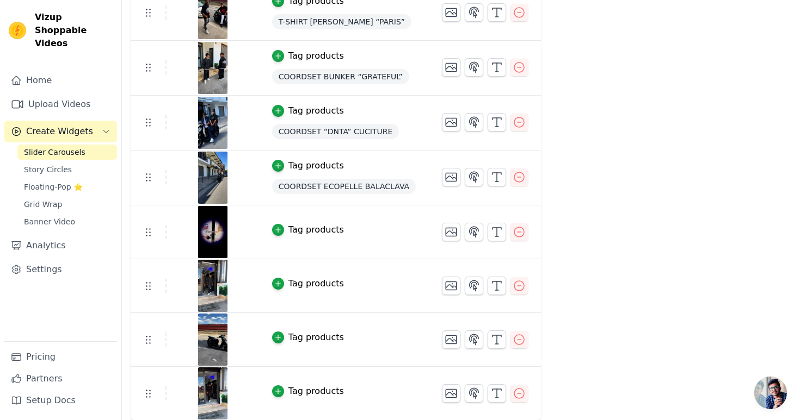
click at [325, 335] on div "Tag products" at bounding box center [315, 337] width 55 height 13
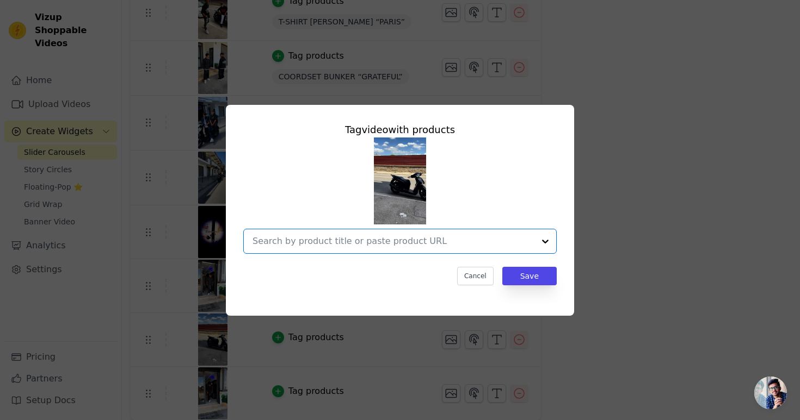
click at [388, 245] on input "text" at bounding box center [393, 241] width 282 height 13
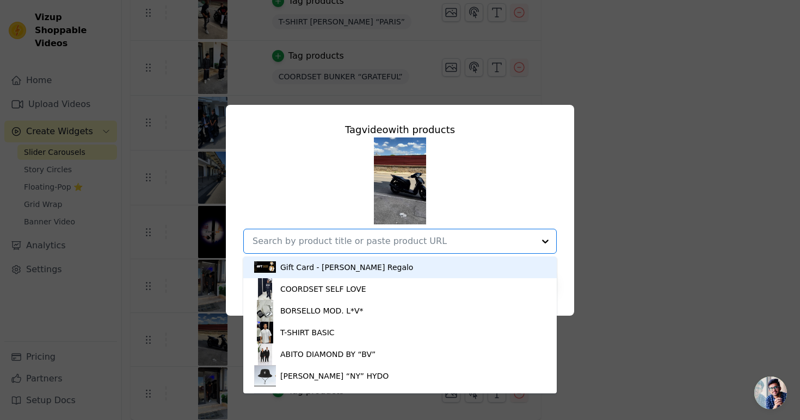
paste input "T-SHIRT [PERSON_NAME] “TOULCON”"
type input "T-SHIRT [PERSON_NAME] “TOULCON”"
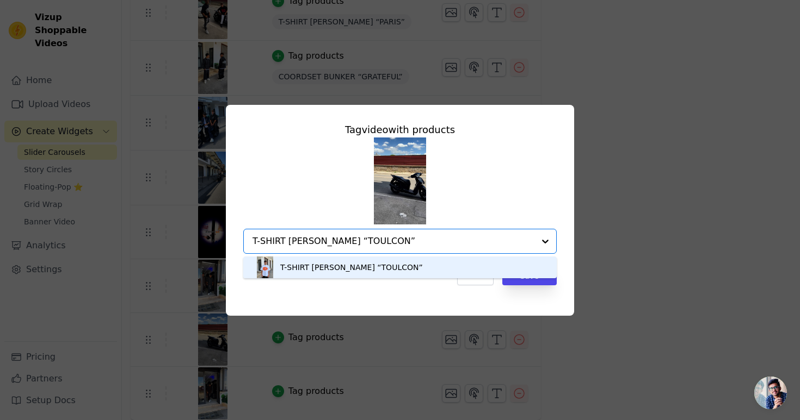
click at [438, 262] on div "T-SHIRT [PERSON_NAME] “TOULCON”" at bounding box center [400, 268] width 292 height 22
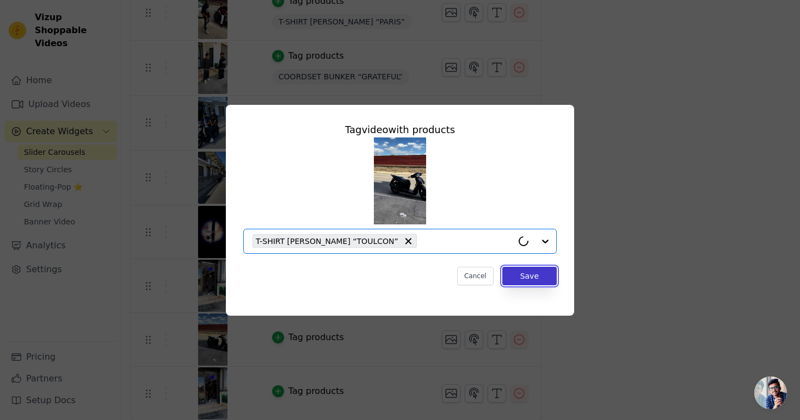
click at [522, 276] on button "Save" at bounding box center [529, 276] width 54 height 18
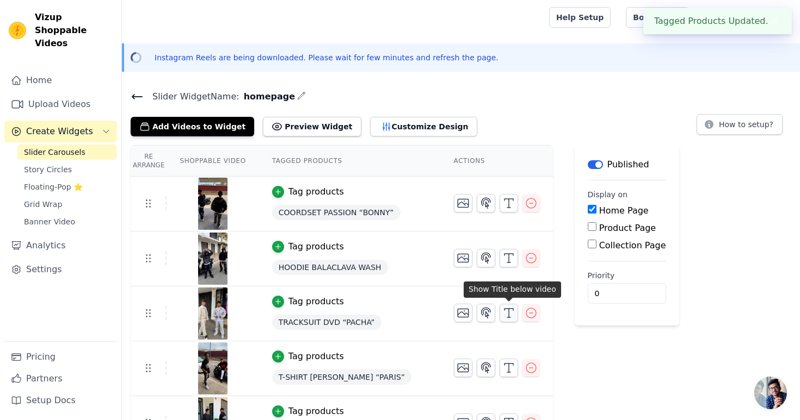
scroll to position [357, 0]
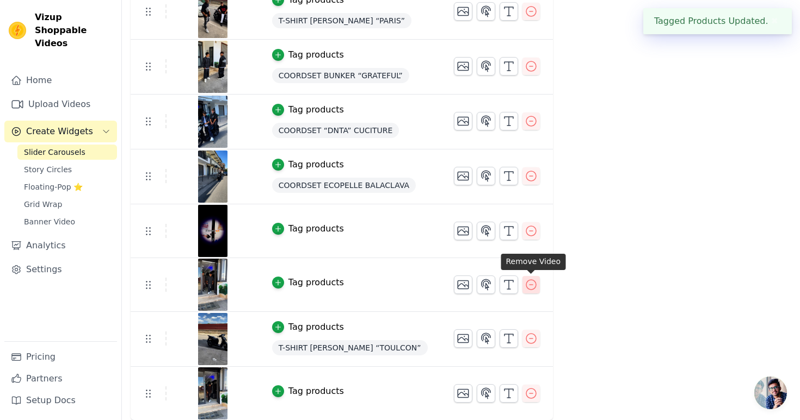
click at [533, 286] on icon "button" at bounding box center [530, 284] width 13 height 13
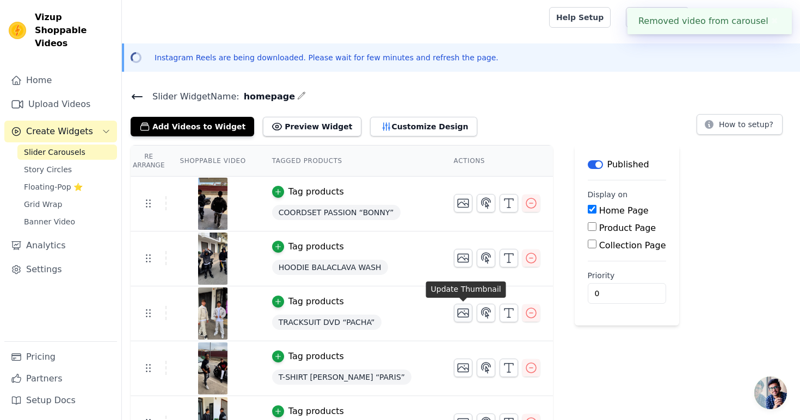
scroll to position [303, 0]
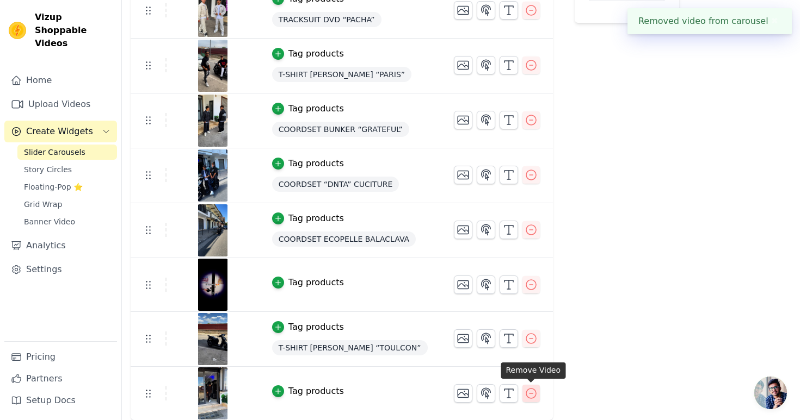
click at [534, 391] on icon "button" at bounding box center [530, 393] width 13 height 13
